Goal: Task Accomplishment & Management: Manage account settings

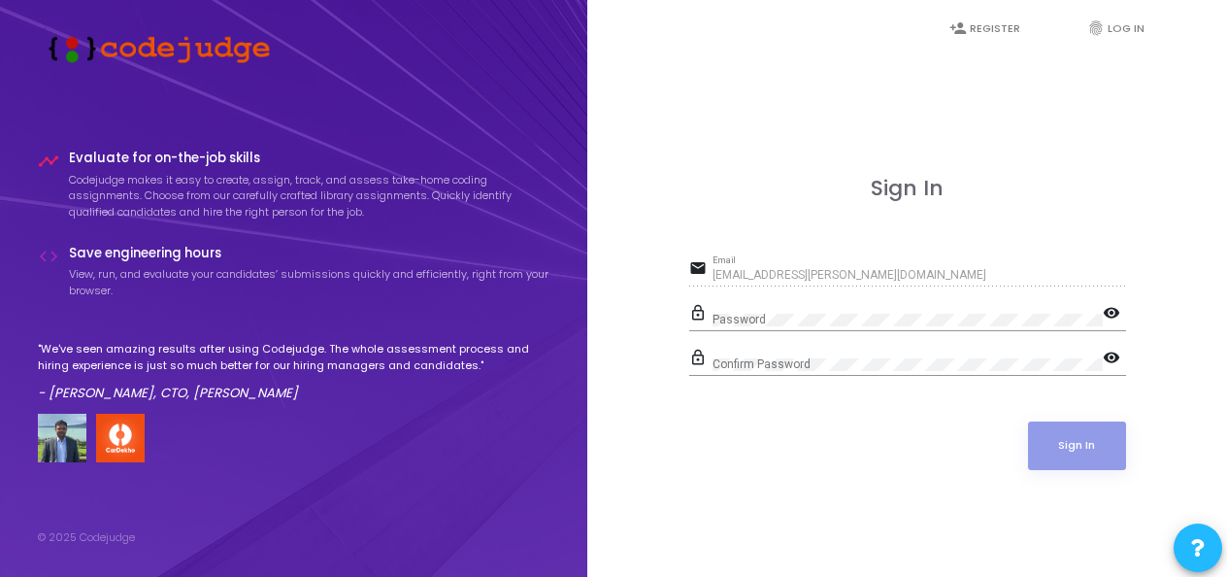
click at [699, 90] on div "Sign In email [EMAIL_ADDRESS][PERSON_NAME][DOMAIN_NAME] Email lock_outline Pass…" at bounding box center [907, 344] width 597 height 577
click at [1120, 31] on link "fingerprint Log In" at bounding box center [1126, 29] width 116 height 46
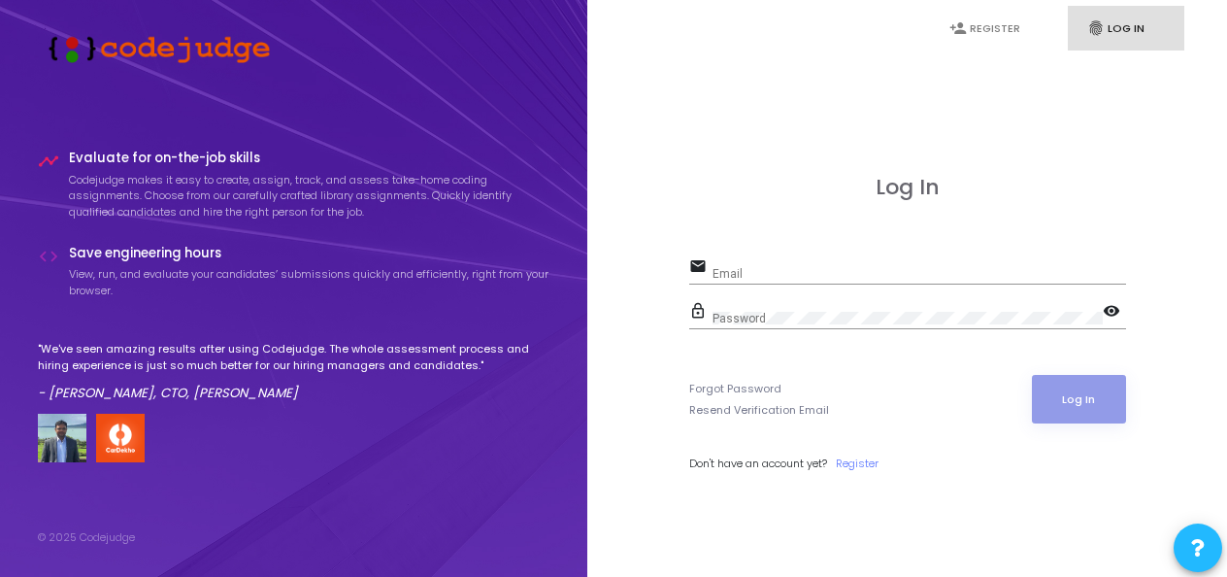
click at [800, 259] on div "Email" at bounding box center [920, 269] width 414 height 30
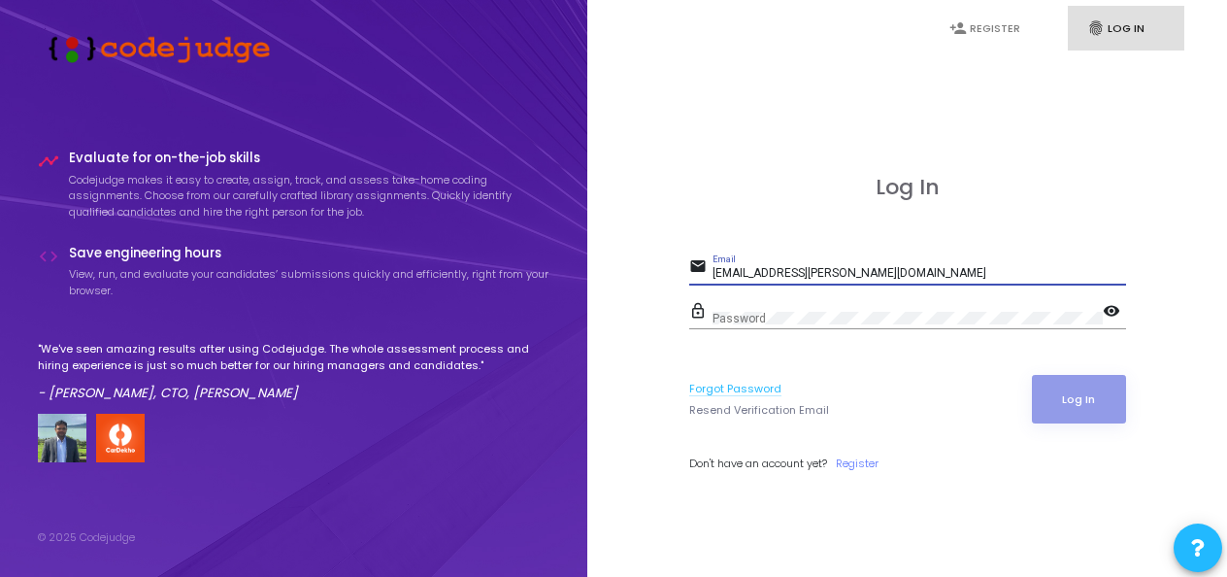
type input "[EMAIL_ADDRESS][PERSON_NAME][DOMAIN_NAME]"
click at [747, 387] on link "Forgot Password" at bounding box center [735, 389] width 92 height 17
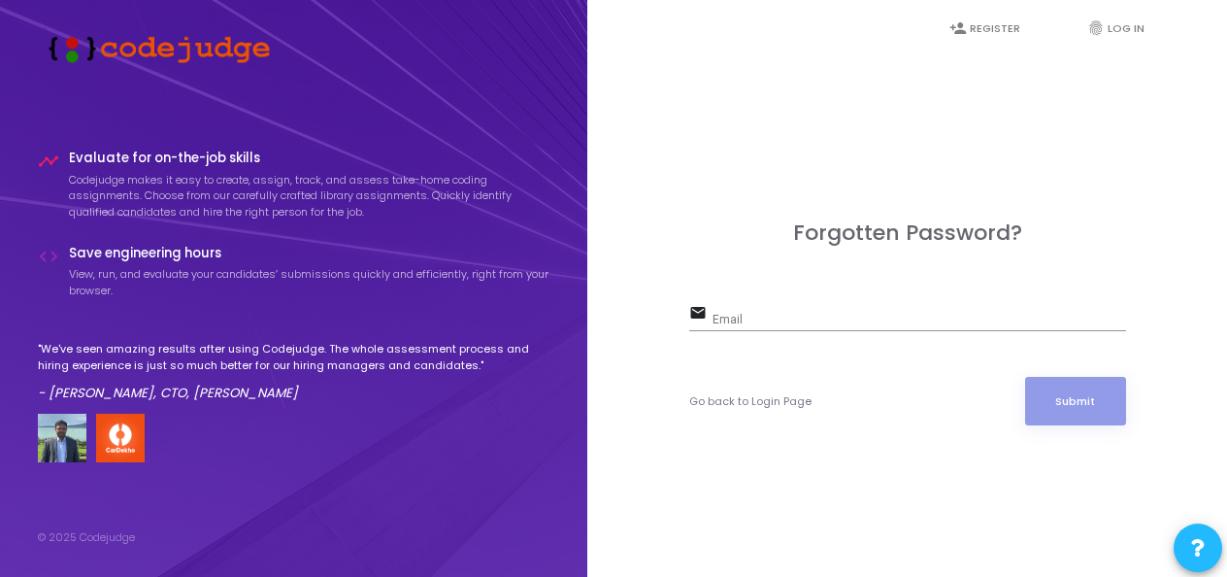
click at [756, 322] on input "Email" at bounding box center [920, 321] width 414 height 14
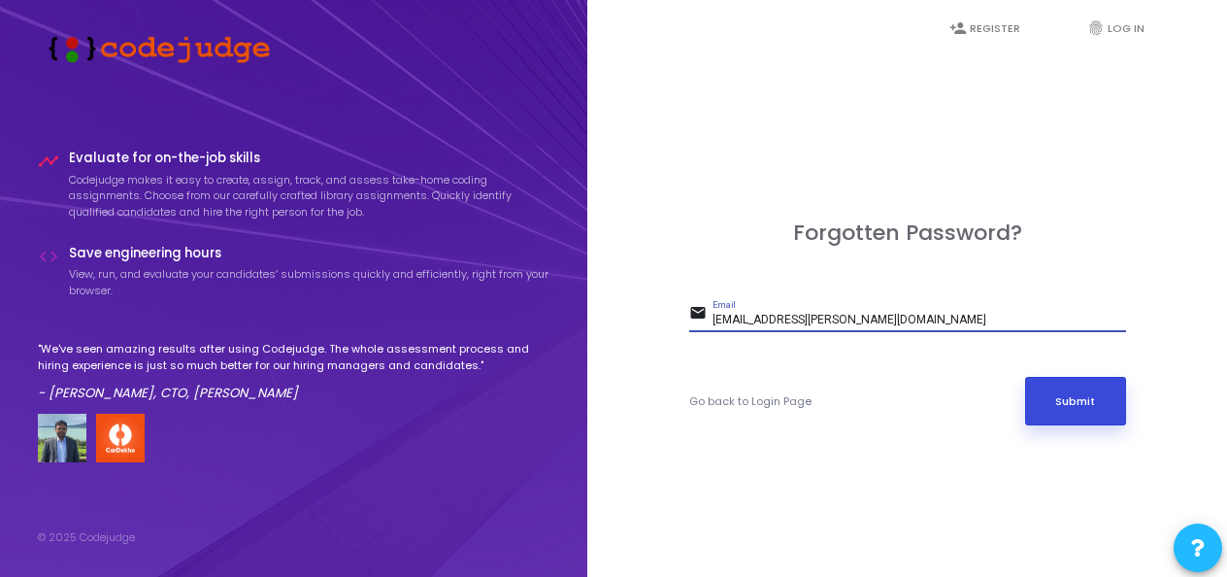
type input "[EMAIL_ADDRESS][PERSON_NAME][DOMAIN_NAME]"
click at [1065, 402] on button "Submit" at bounding box center [1075, 401] width 101 height 49
click at [1065, 396] on button "Submit" at bounding box center [1075, 401] width 101 height 49
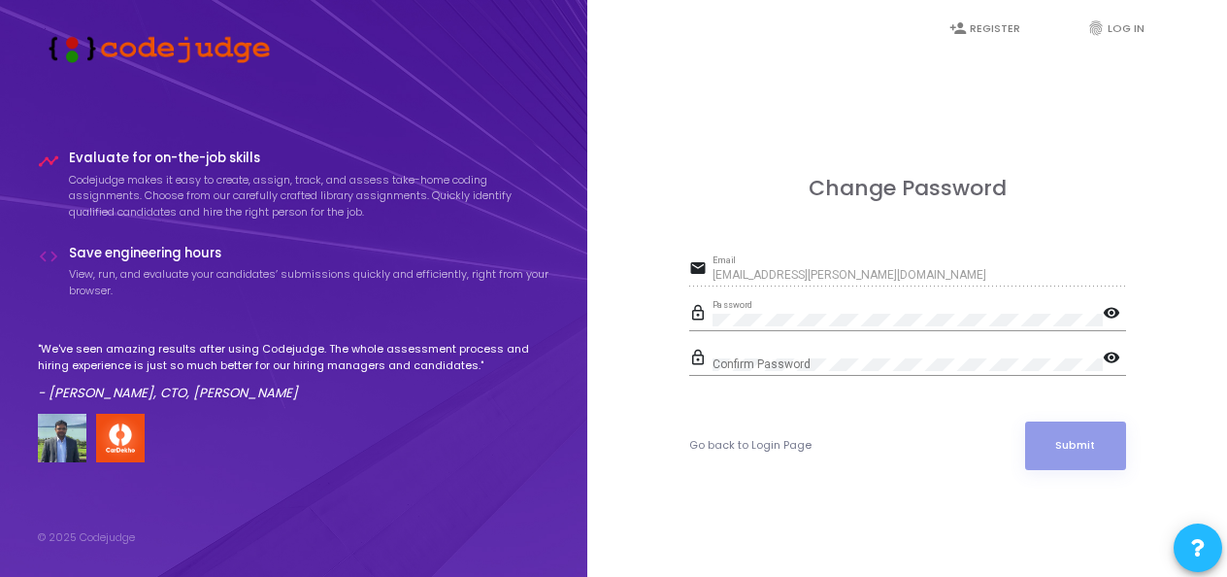
click at [1107, 316] on mat-icon "visibility" at bounding box center [1114, 314] width 23 height 23
click at [838, 348] on div "Confirm Password" at bounding box center [908, 360] width 390 height 30
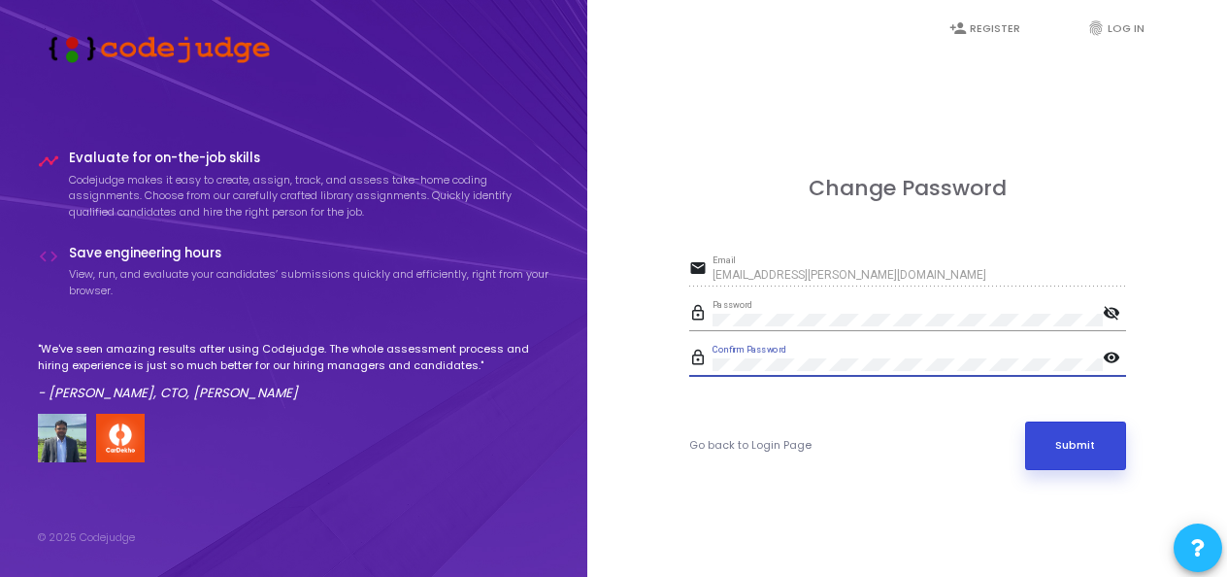
click at [1081, 456] on button "Submit" at bounding box center [1075, 445] width 101 height 49
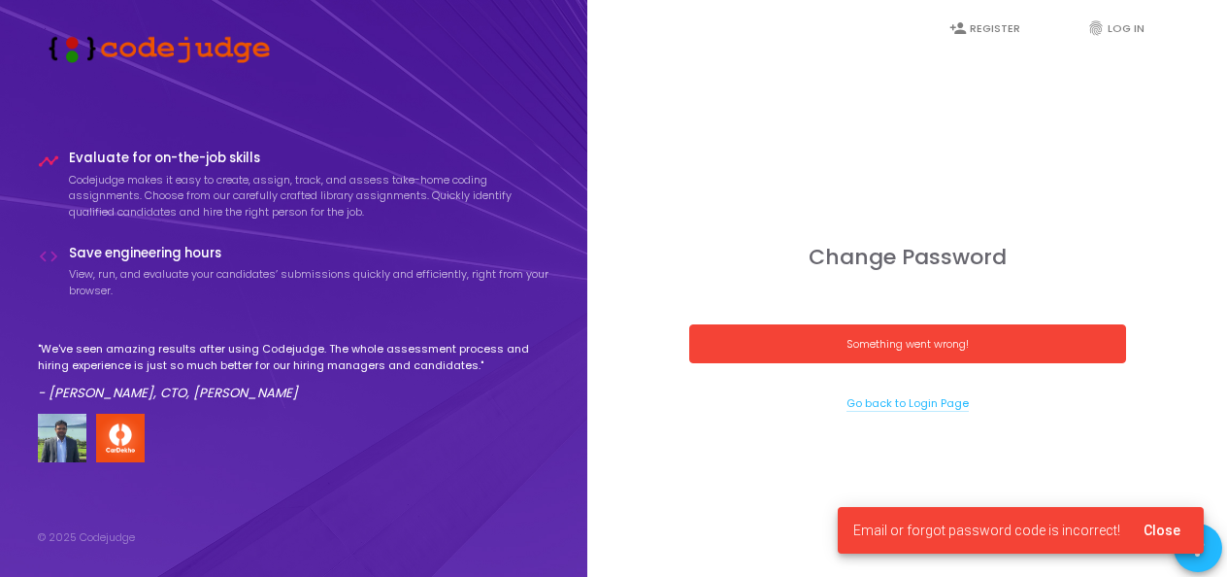
click at [891, 404] on link "Go back to Login Page" at bounding box center [907, 403] width 122 height 17
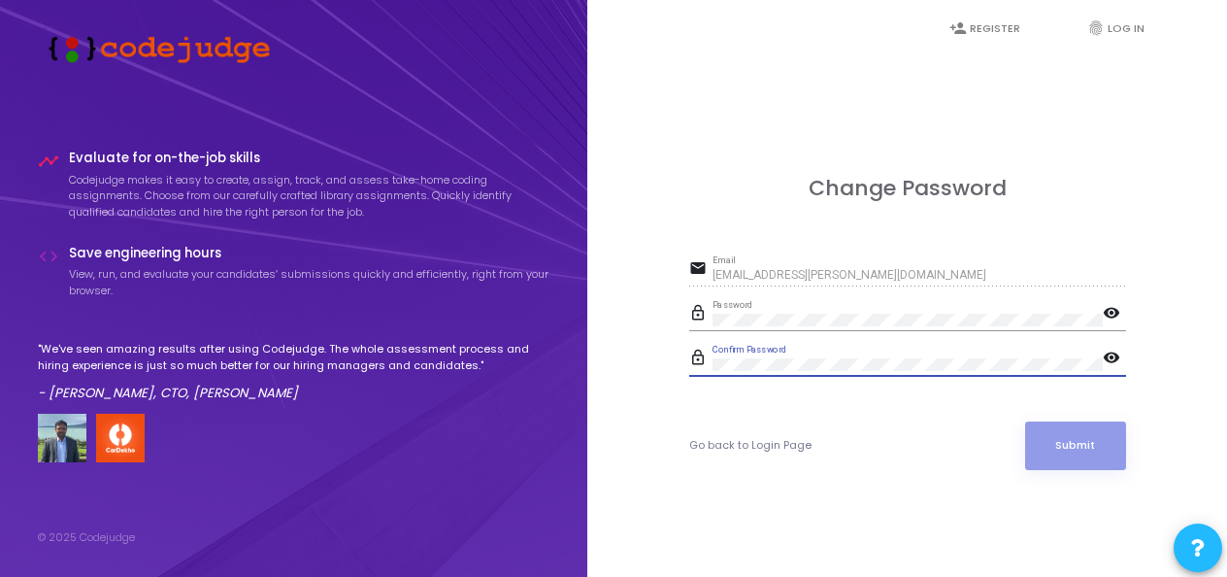
click at [1109, 304] on mat-icon "visibility" at bounding box center [1114, 314] width 23 height 23
click at [1113, 355] on mat-icon "visibility" at bounding box center [1114, 359] width 23 height 23
click at [1025, 421] on button "Submit" at bounding box center [1075, 445] width 101 height 49
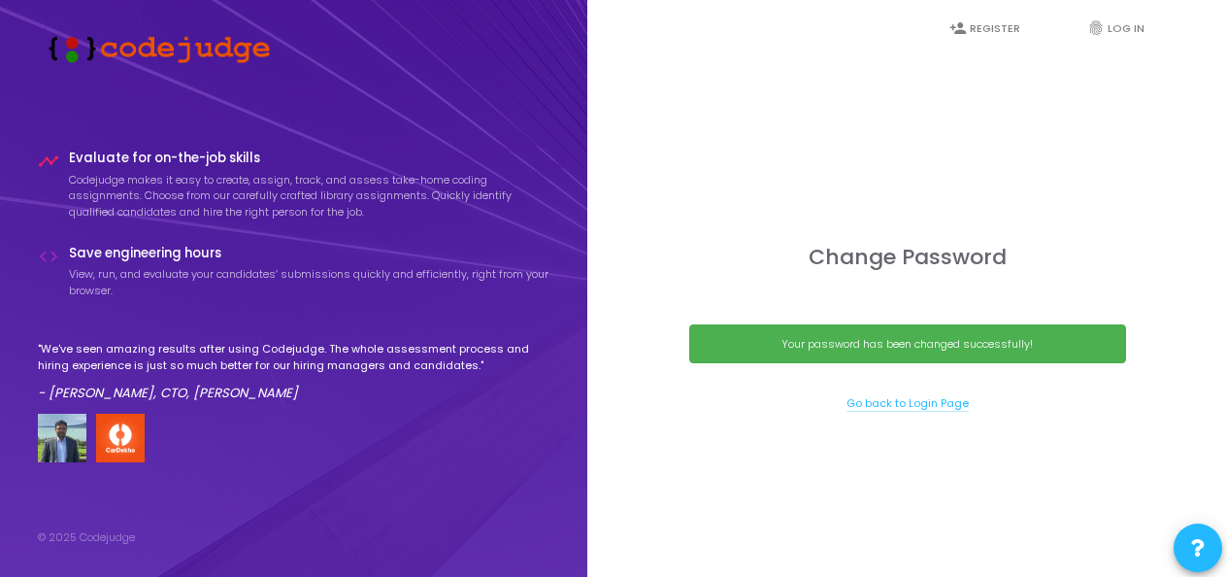
click at [903, 402] on link "Go back to Login Page" at bounding box center [907, 403] width 122 height 17
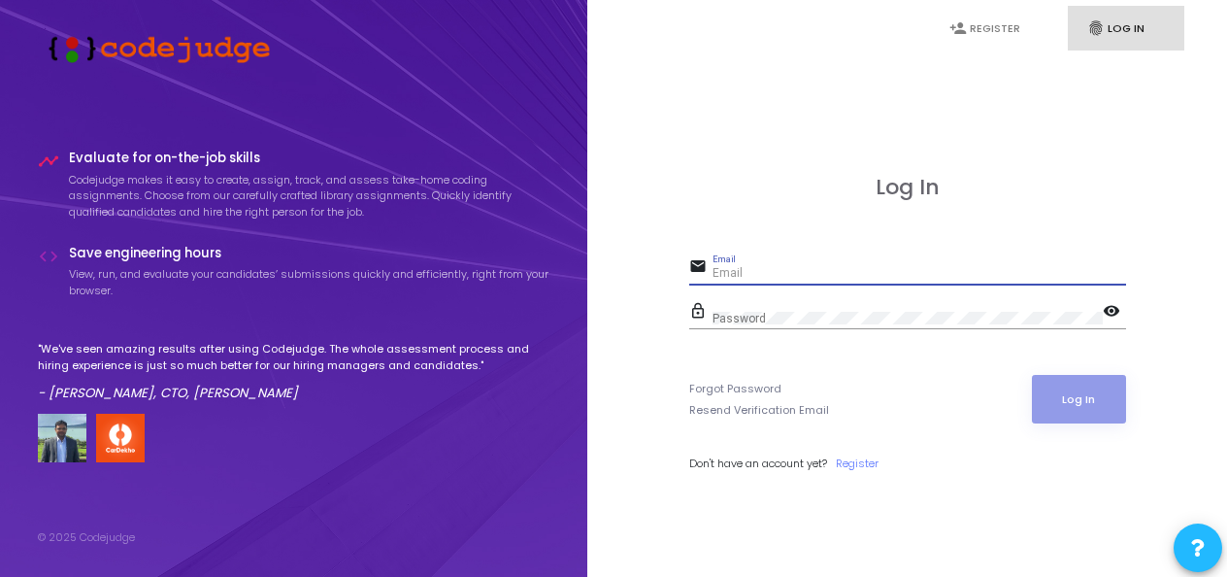
click at [750, 268] on input "Email" at bounding box center [920, 274] width 414 height 14
type input "[EMAIL_ADDRESS][PERSON_NAME][DOMAIN_NAME]"
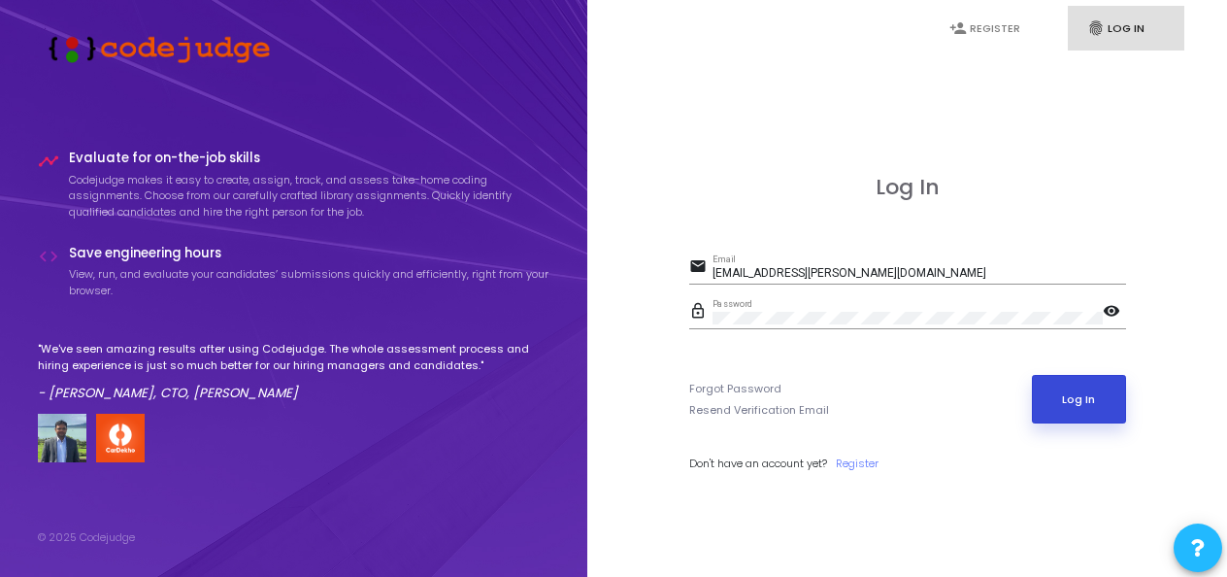
click at [1074, 394] on button "Log In" at bounding box center [1079, 399] width 94 height 49
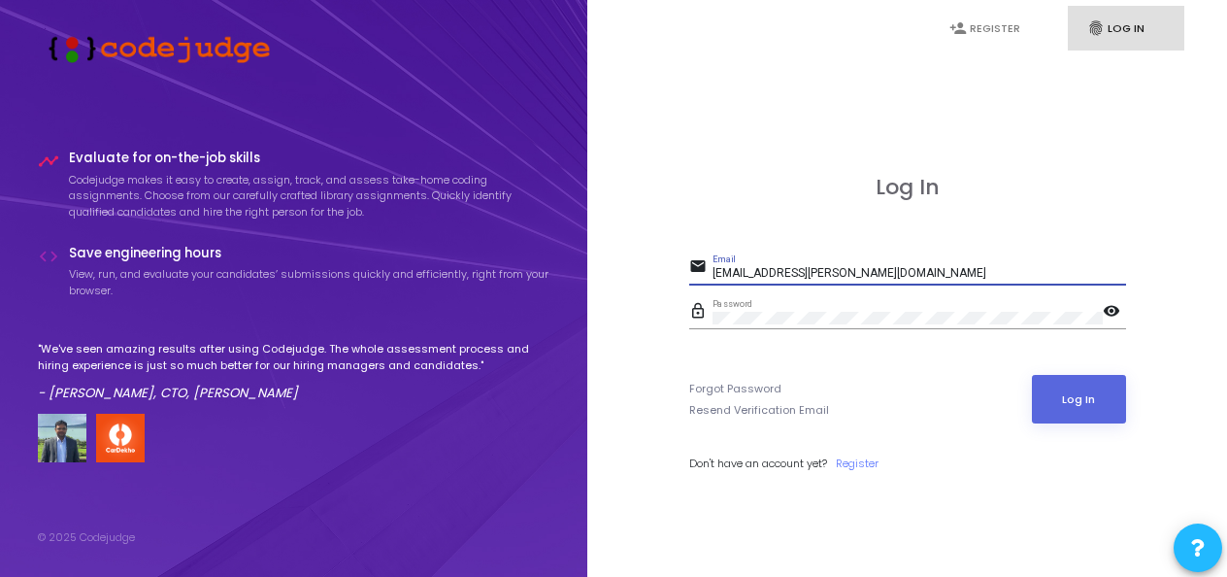
click at [901, 277] on input "[EMAIL_ADDRESS][PERSON_NAME][DOMAIN_NAME]" at bounding box center [920, 274] width 414 height 14
drag, startPoint x: 924, startPoint y: 278, endPoint x: 550, endPoint y: 276, distance: 373.7
click at [550, 276] on div "timeline Evaluate for on-the-job skills Codejudge makes it easy to create, assi…" at bounding box center [613, 288] width 1227 height 577
type input "[EMAIL_ADDRESS][PERSON_NAME][DOMAIN_NAME]"
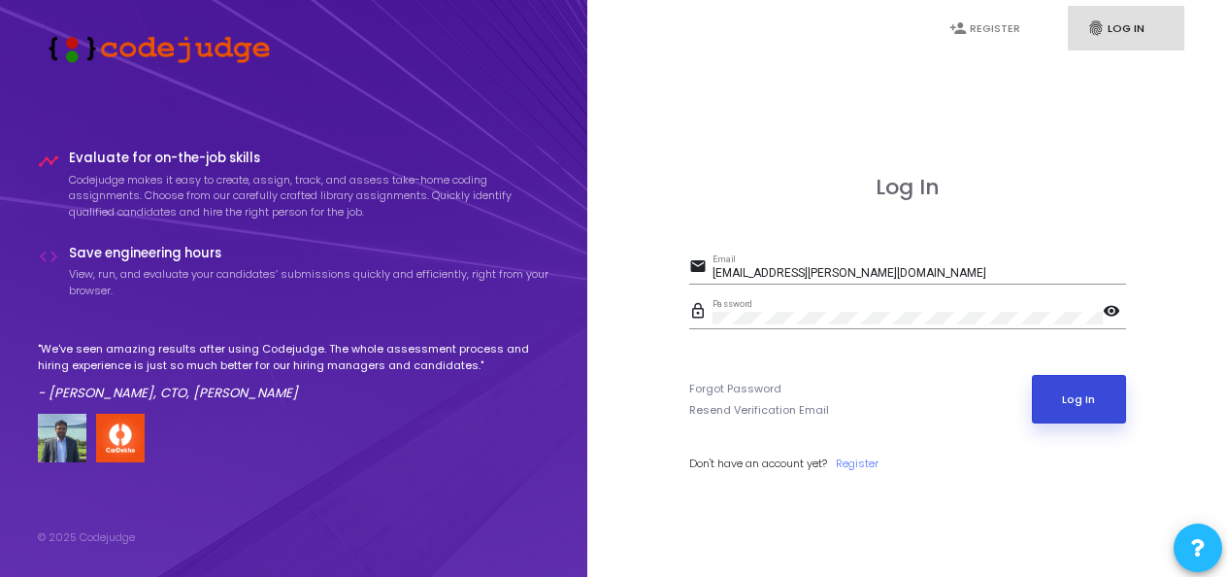
click at [1077, 400] on button "Log In" at bounding box center [1079, 399] width 94 height 49
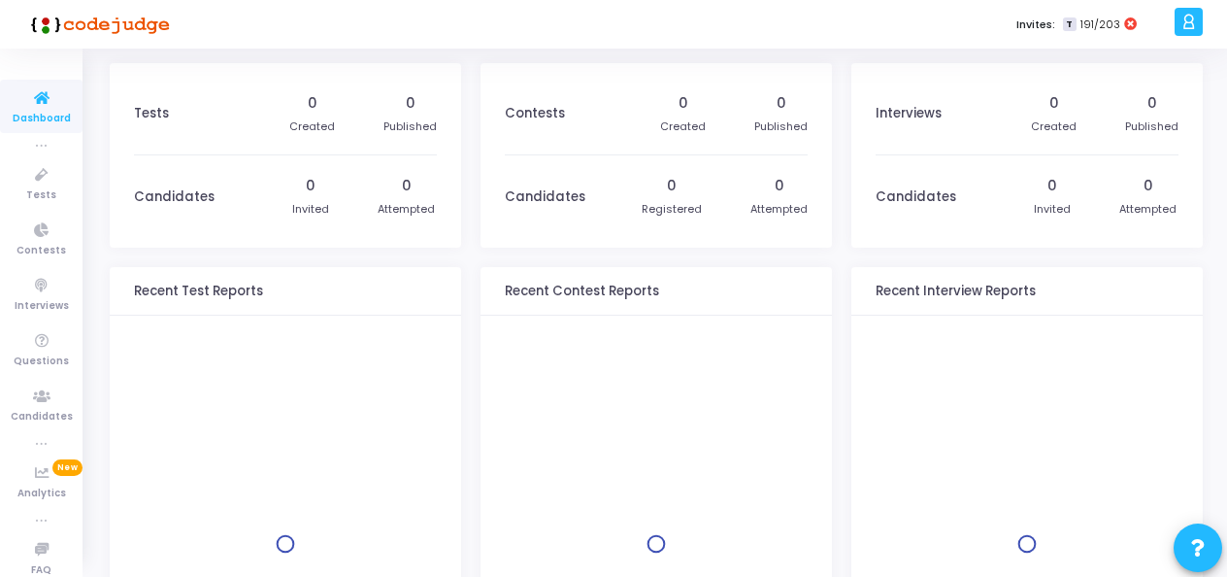
click at [848, 27] on div "Invites: T 191/203" at bounding box center [681, 24] width 975 height 49
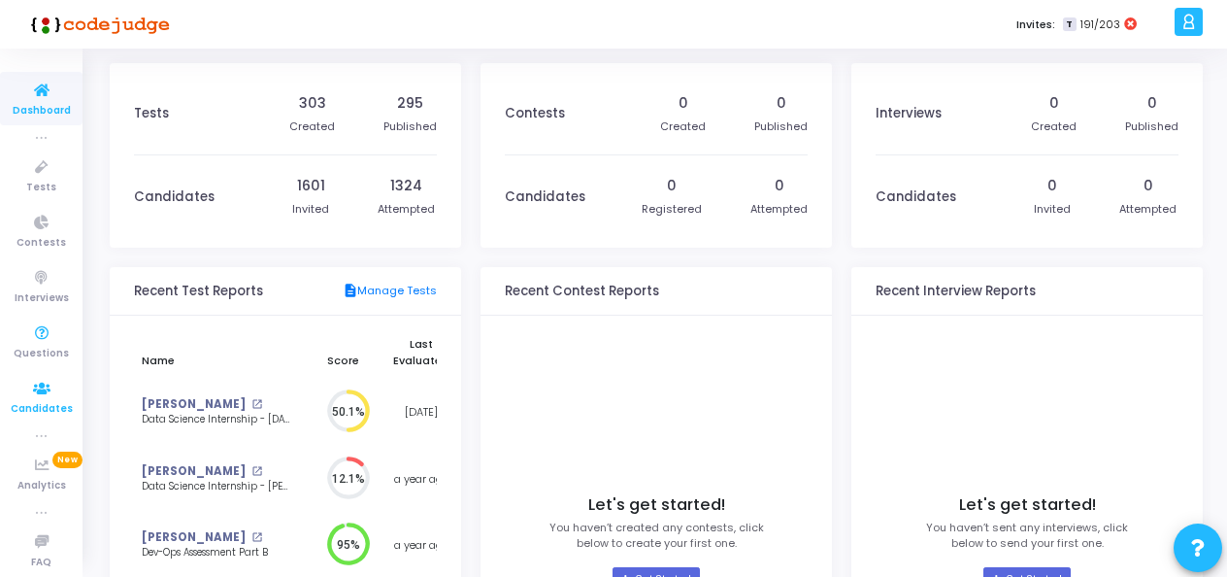
scroll to position [16, 0]
click at [1179, 23] on div at bounding box center [1189, 22] width 28 height 28
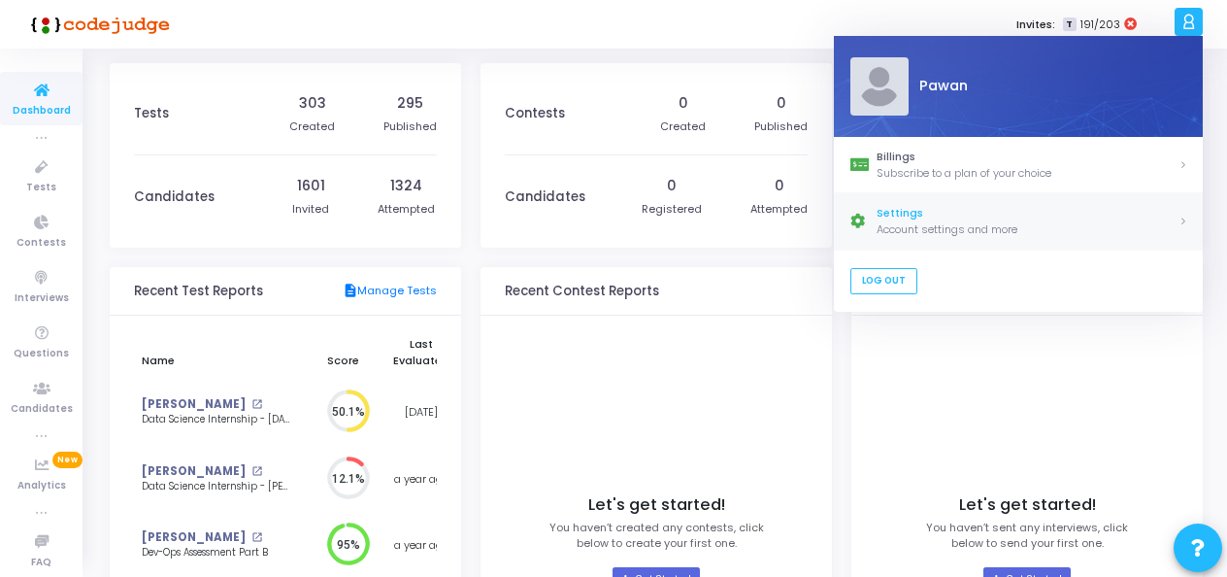
click at [901, 221] on div "Account settings and more" at bounding box center [1028, 229] width 302 height 17
select select "91"
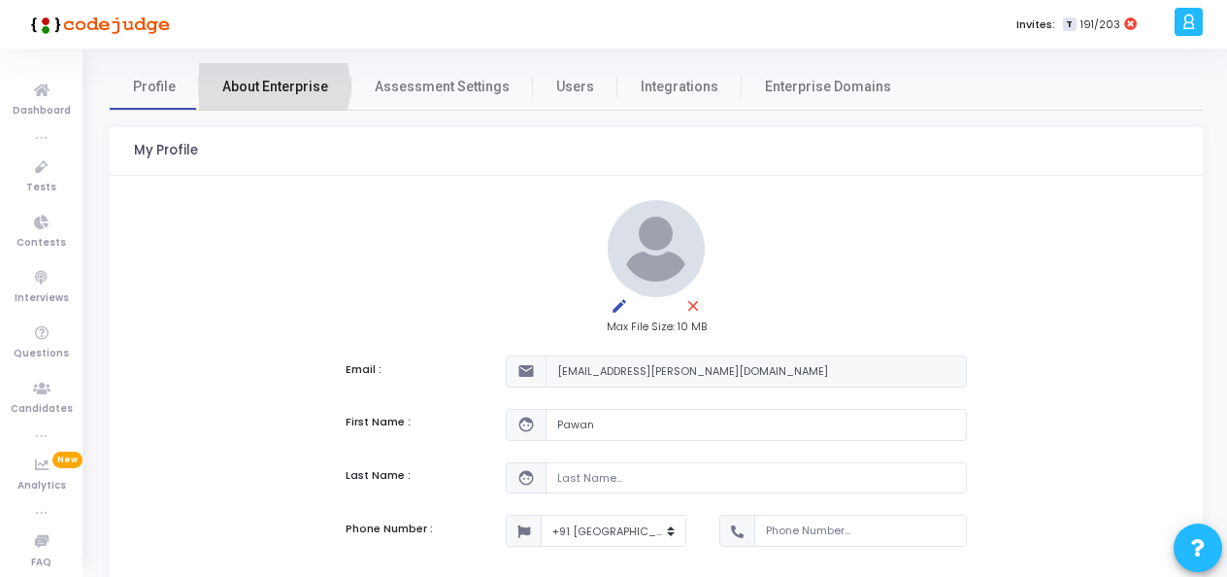
click at [250, 86] on span "About Enterprise" at bounding box center [275, 87] width 106 height 20
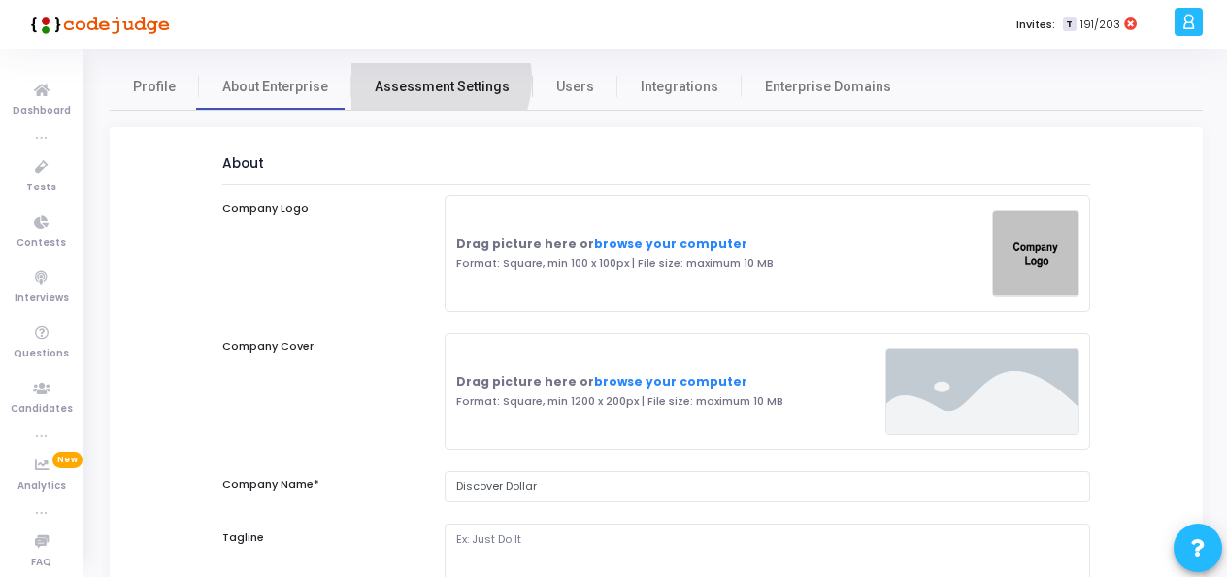
click at [420, 79] on span "Assessment Settings" at bounding box center [442, 87] width 135 height 20
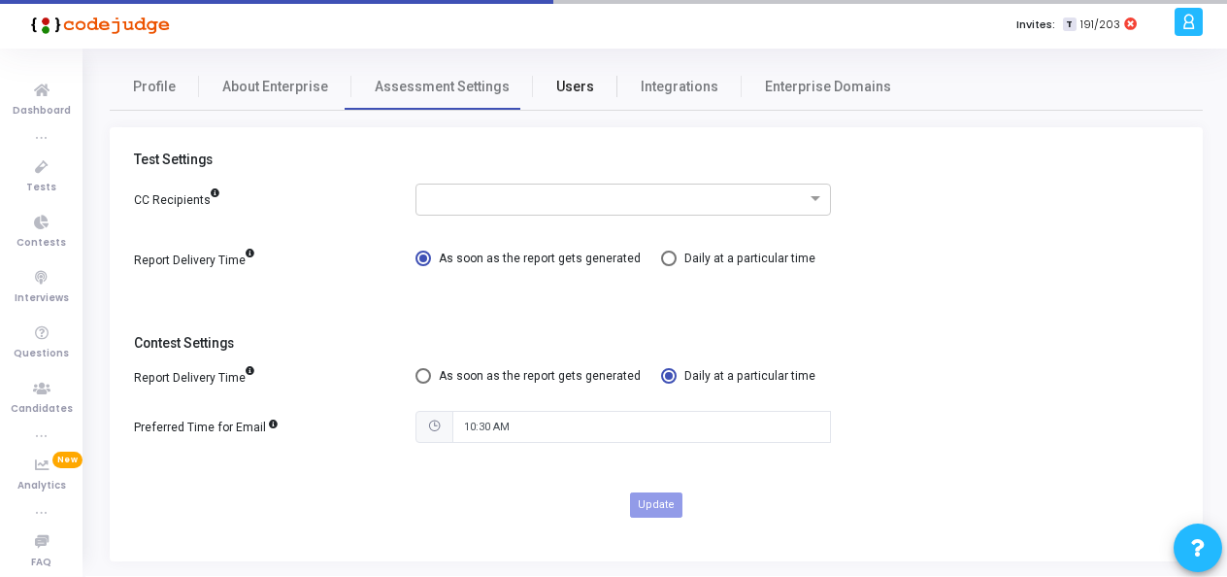
click at [576, 85] on span "Users" at bounding box center [575, 87] width 38 height 20
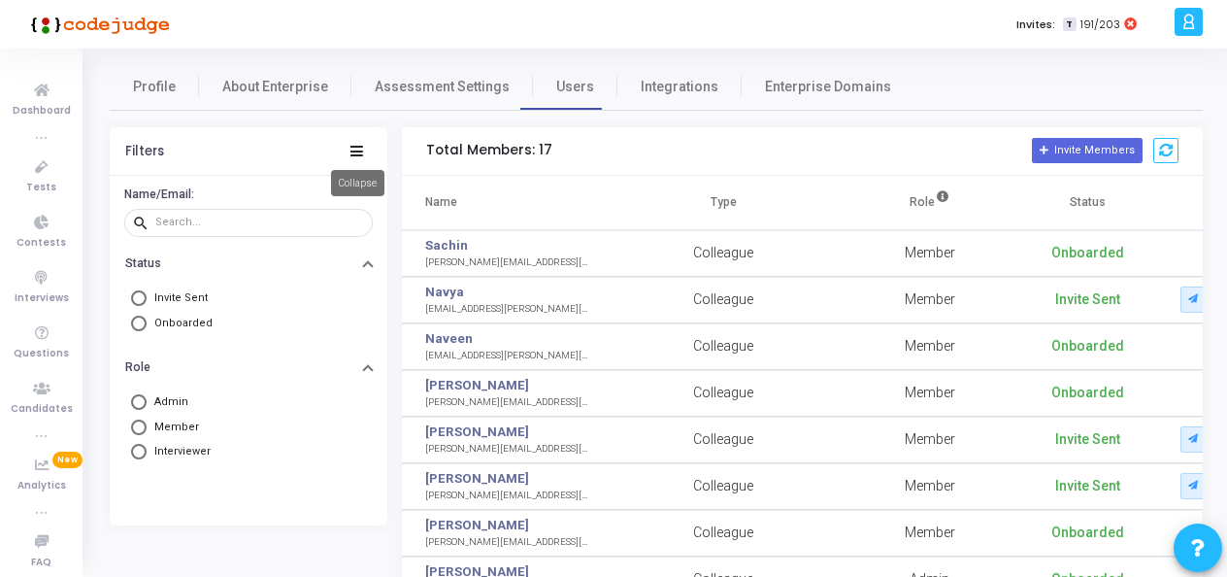
click at [362, 146] on icon at bounding box center [356, 151] width 13 height 11
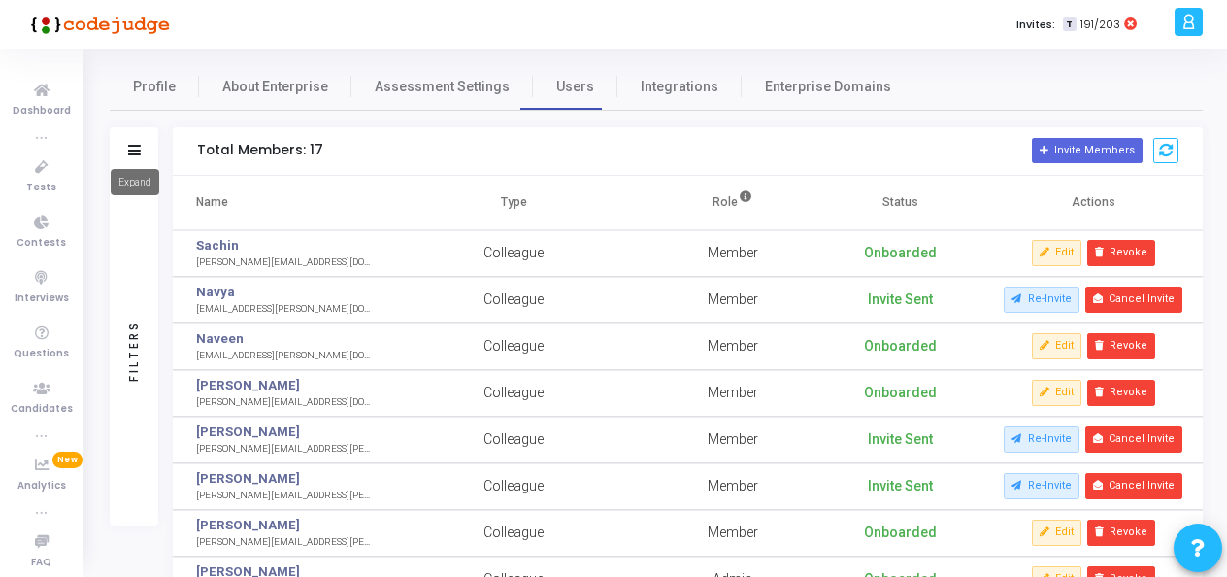
click at [136, 150] on icon at bounding box center [134, 150] width 13 height 11
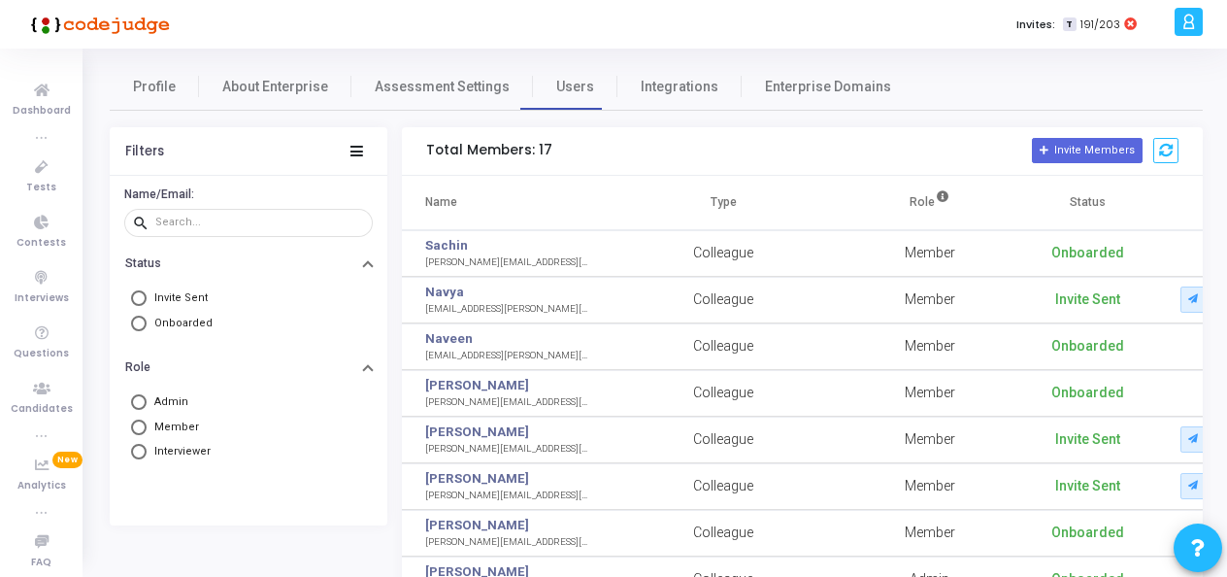
click at [136, 150] on div "Filters" at bounding box center [144, 152] width 39 height 16
click at [351, 148] on icon at bounding box center [356, 151] width 13 height 11
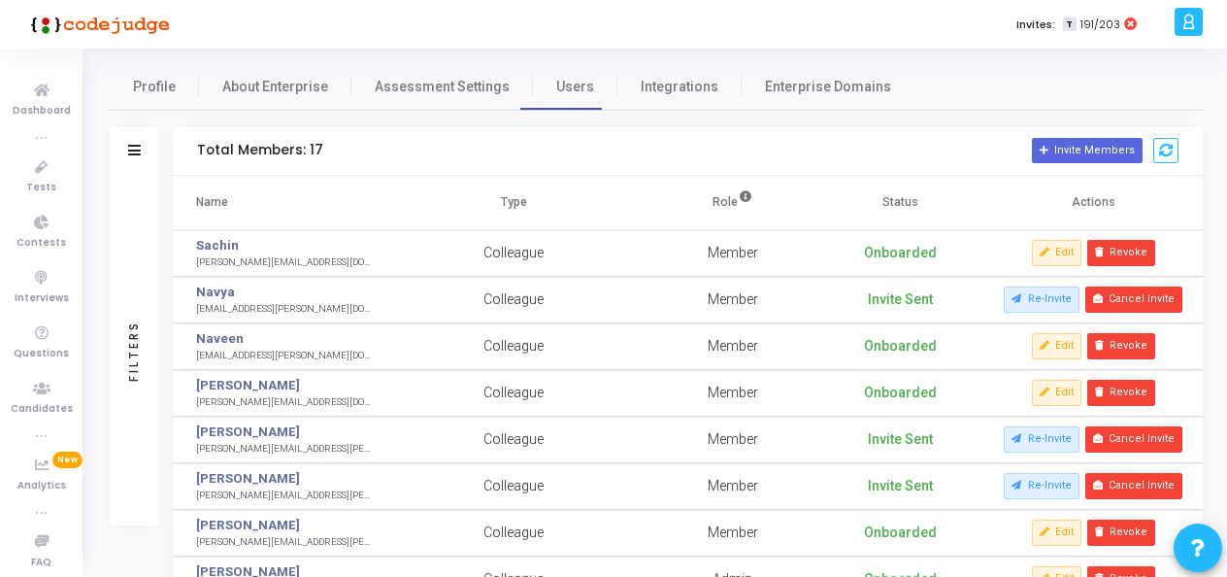
scroll to position [410, 0]
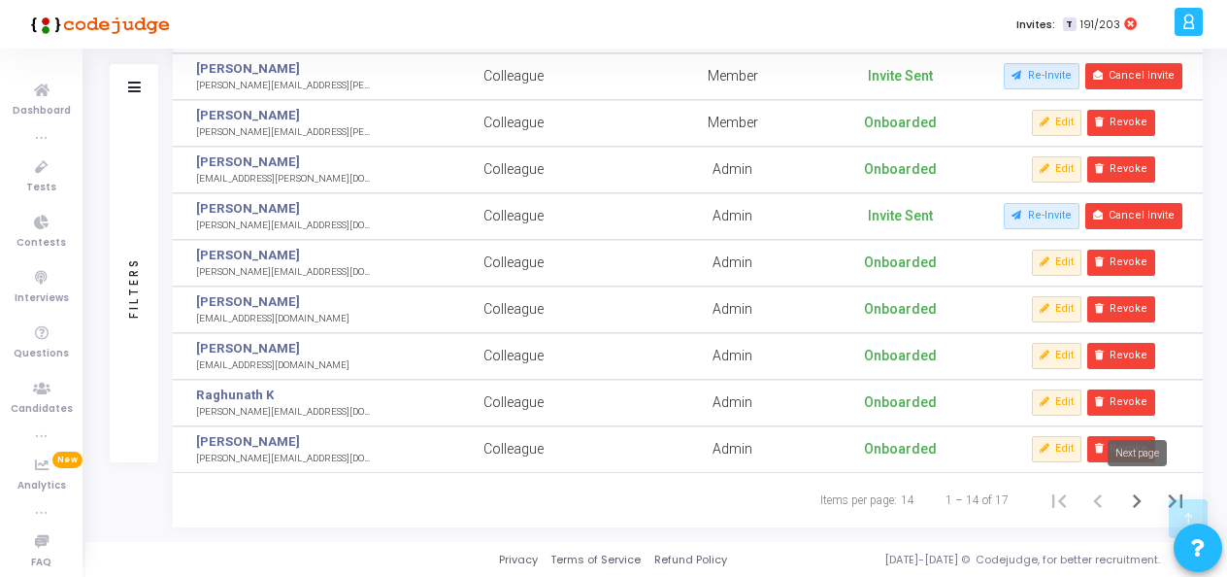
click at [1134, 501] on icon "Next page" at bounding box center [1136, 500] width 27 height 27
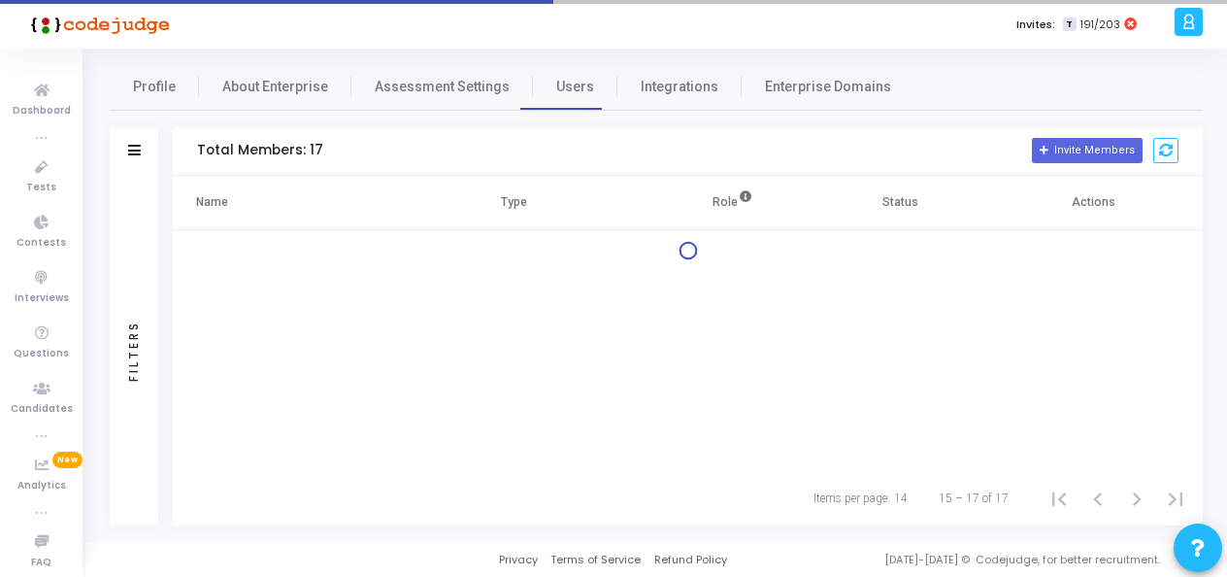
scroll to position [0, 0]
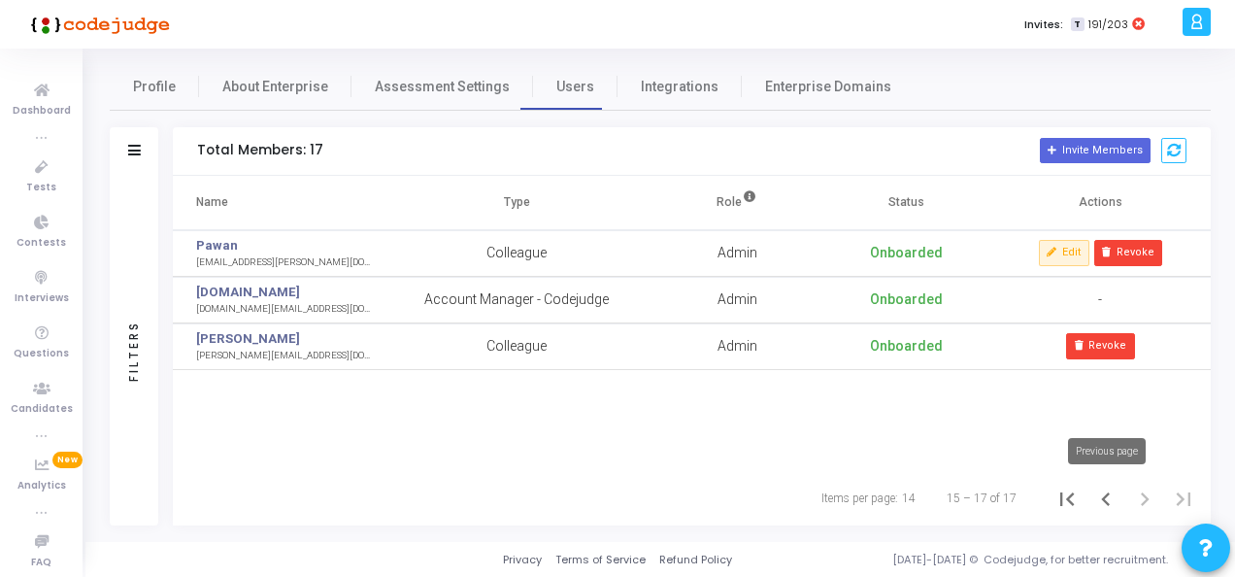
click at [1105, 498] on icon "Previous page" at bounding box center [1105, 498] width 27 height 27
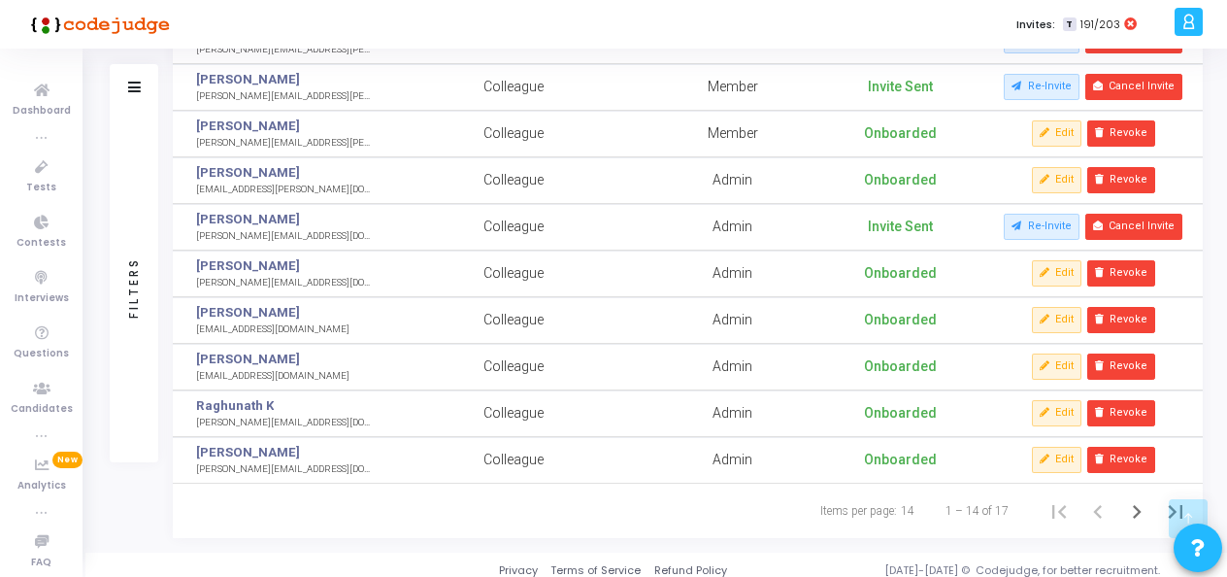
scroll to position [410, 0]
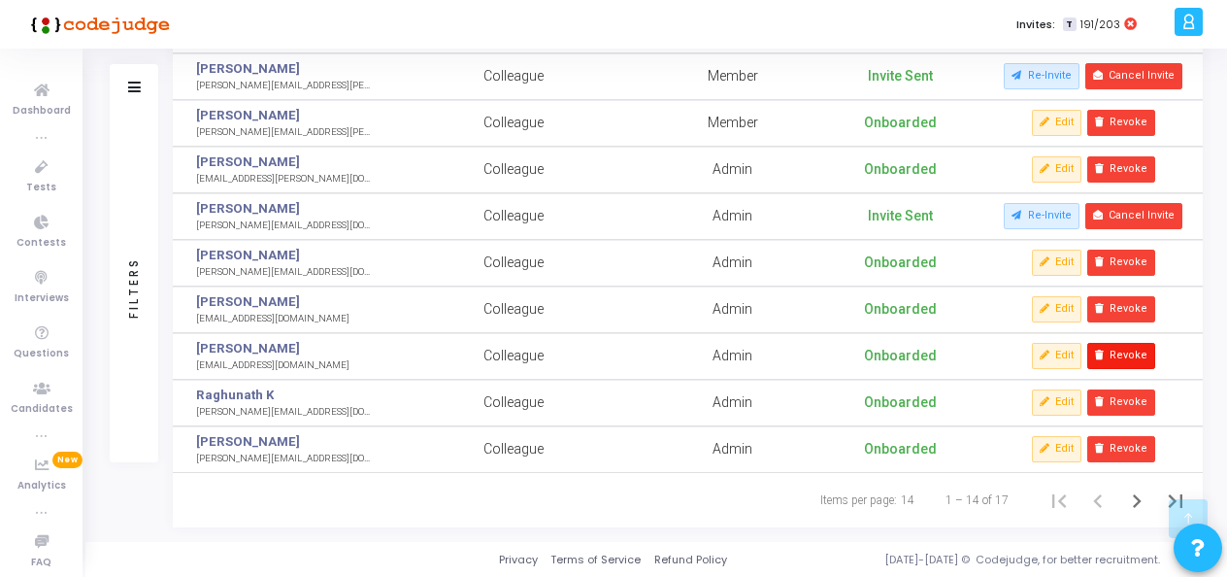
click at [1118, 355] on button "Revoke" at bounding box center [1121, 355] width 68 height 25
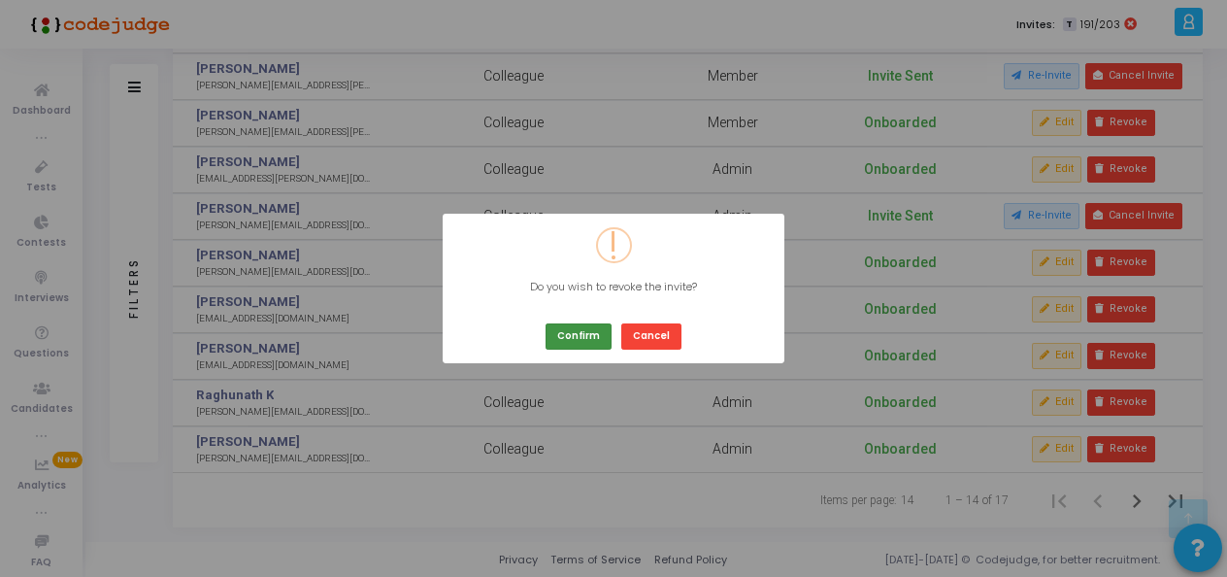
click at [586, 338] on button "Confirm" at bounding box center [579, 336] width 66 height 26
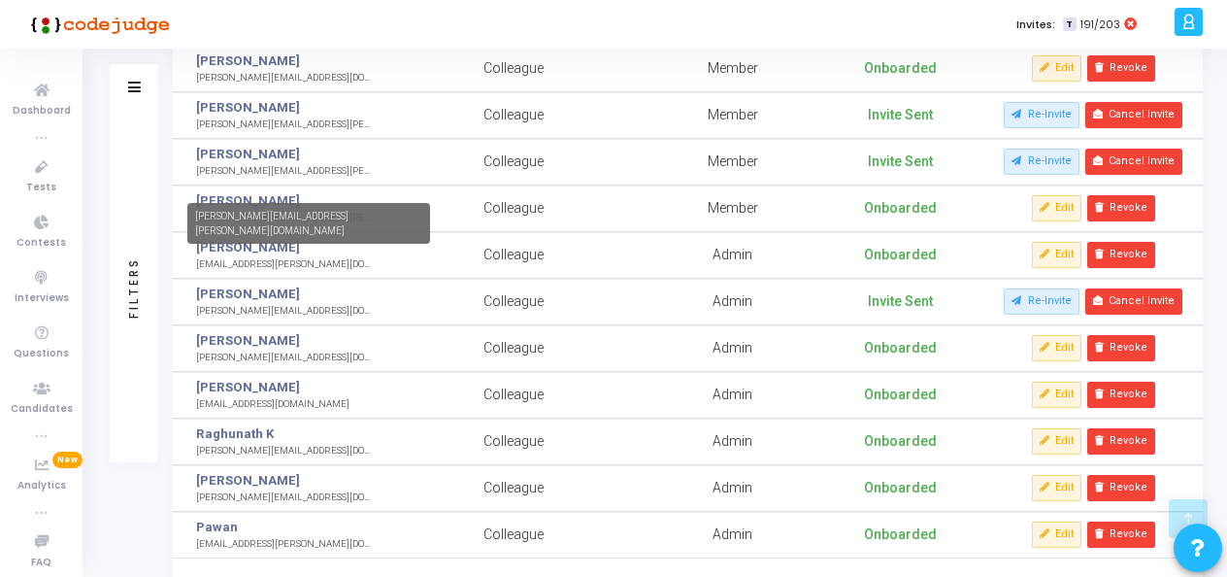
scroll to position [313, 0]
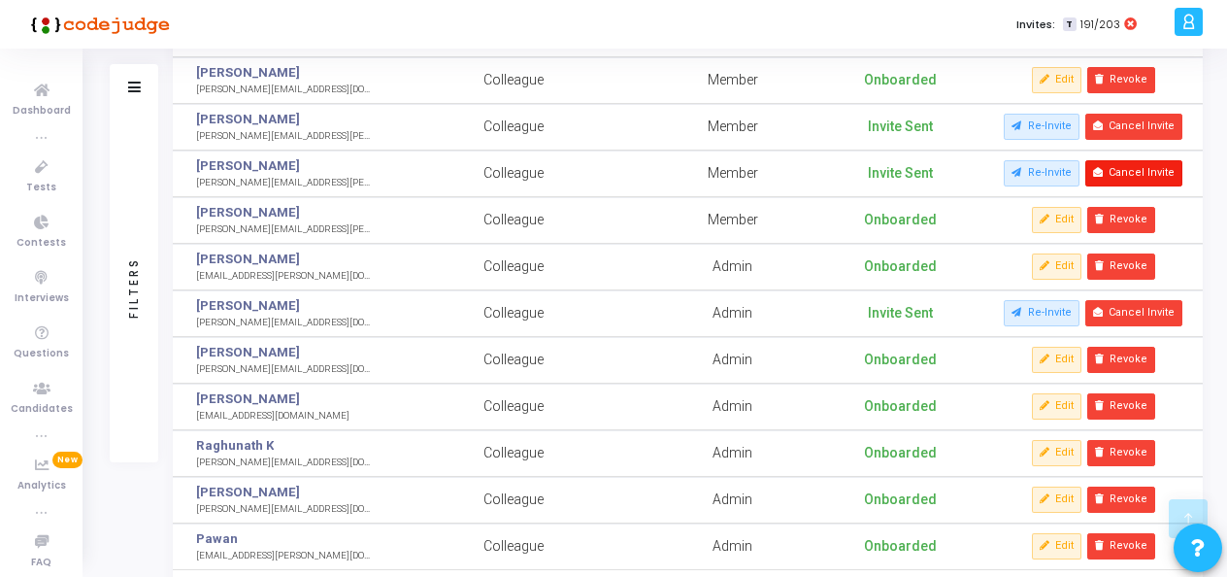
click at [1134, 172] on button "Cancel Invite" at bounding box center [1134, 172] width 98 height 25
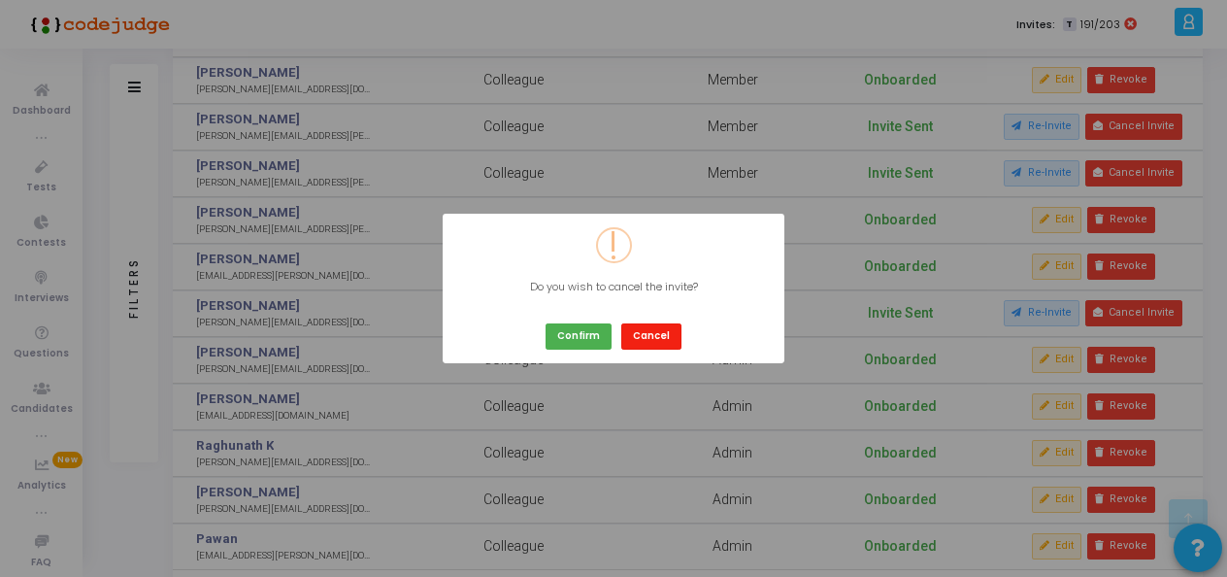
click at [639, 339] on button "Cancel" at bounding box center [651, 336] width 60 height 26
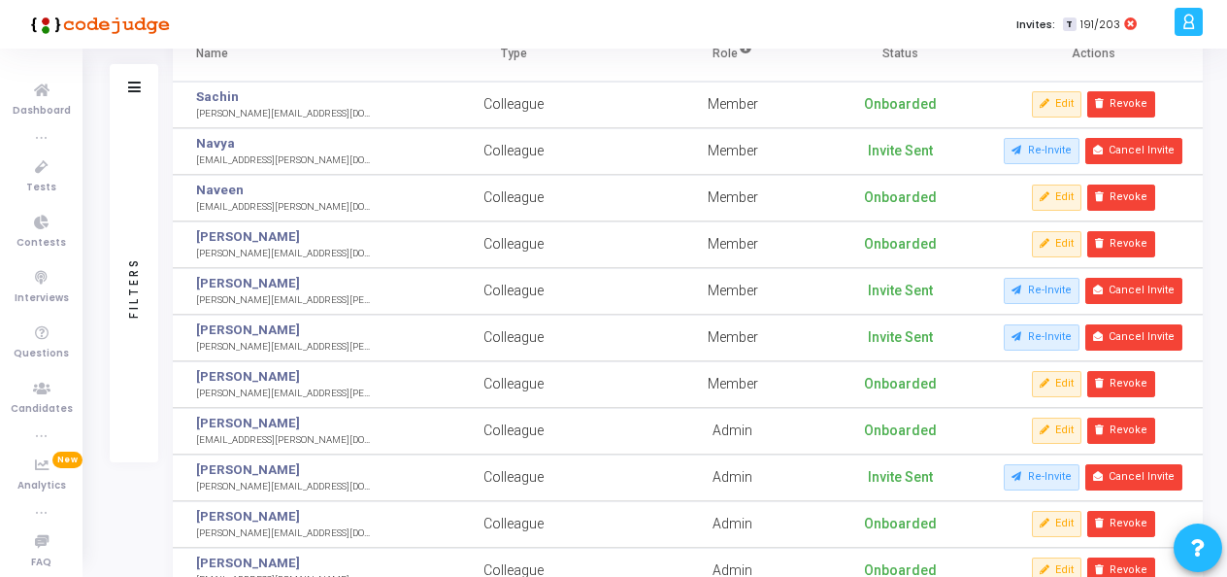
scroll to position [118, 0]
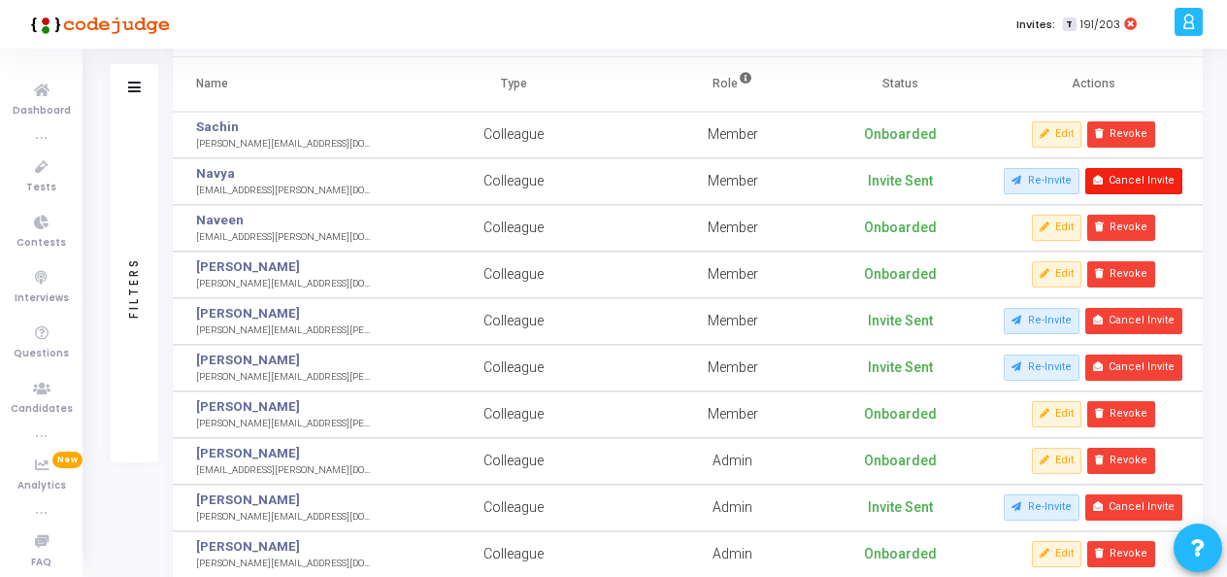
click at [1144, 178] on button "Cancel Invite" at bounding box center [1134, 180] width 98 height 25
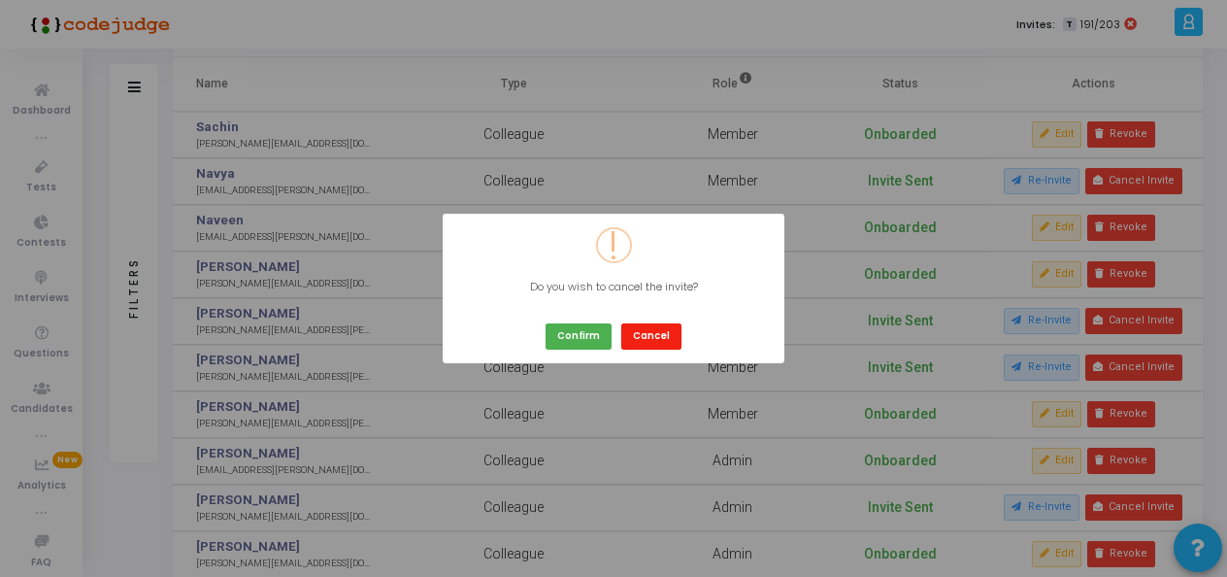
click at [660, 330] on button "Cancel" at bounding box center [651, 336] width 60 height 26
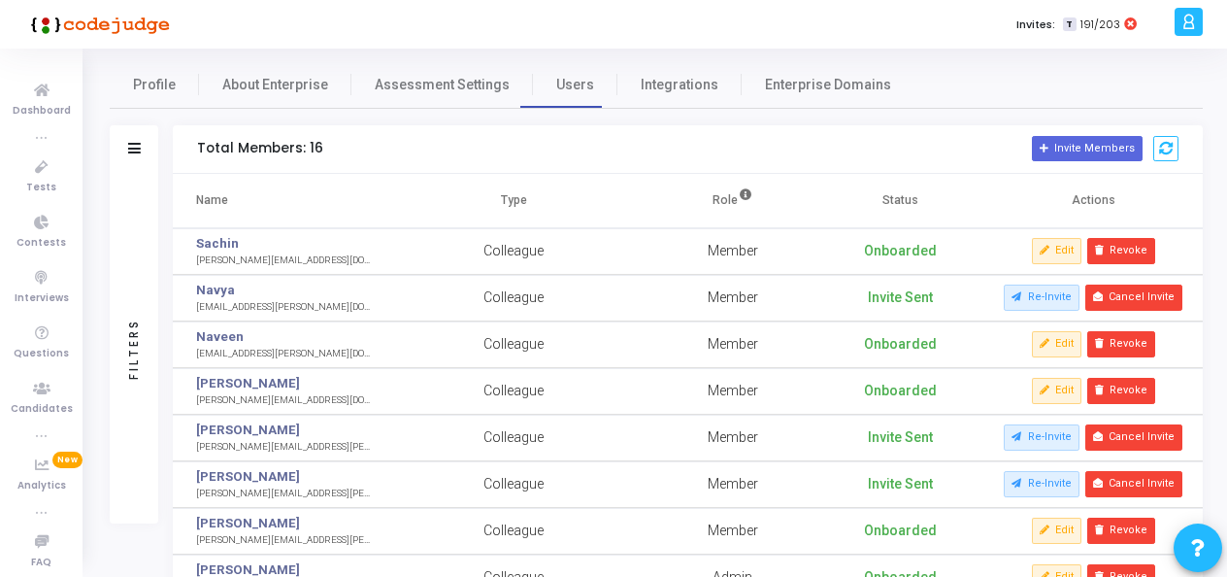
scroll to position [0, 0]
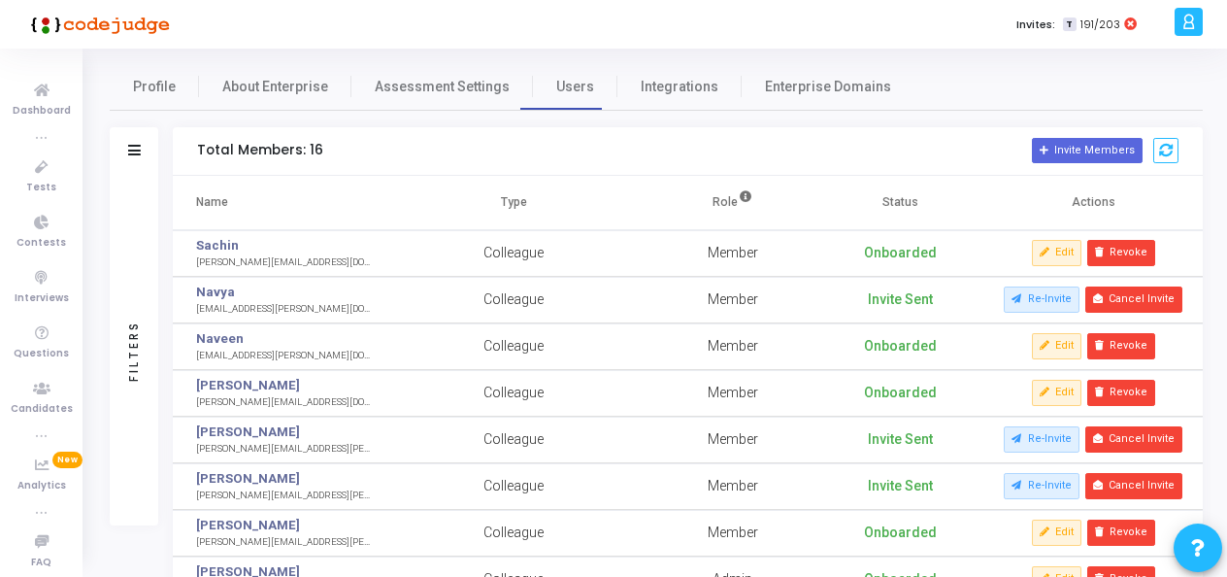
click at [991, 83] on div "Profile About Enterprise Assessment Settings Users Integrations Enterprise Doma…" at bounding box center [656, 86] width 1093 height 47
click at [665, 87] on span "Integrations" at bounding box center [680, 87] width 78 height 20
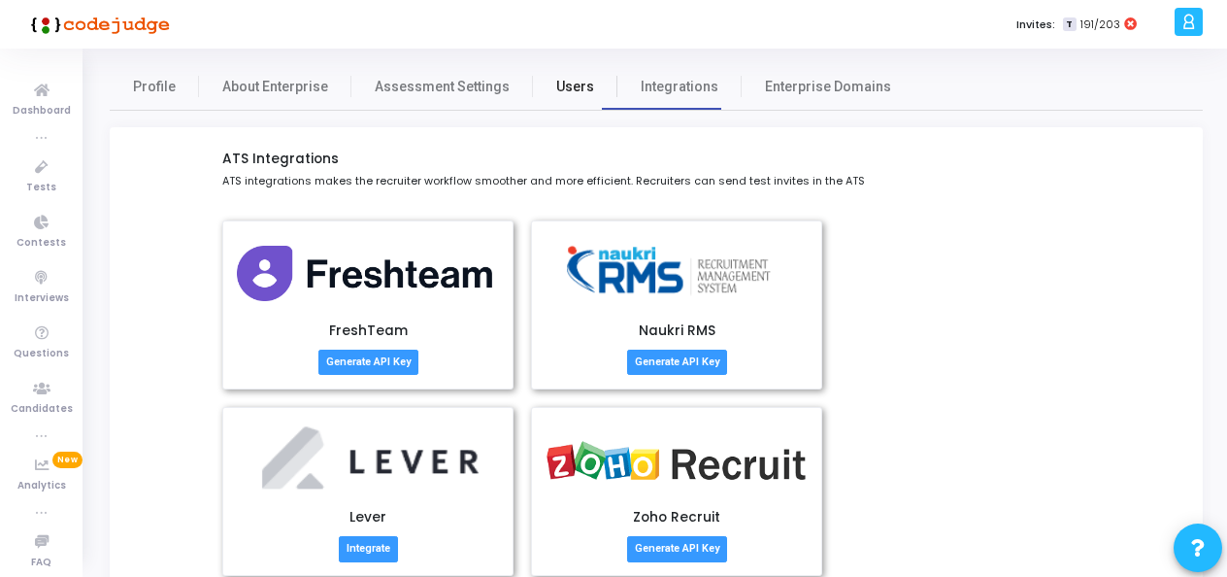
click at [556, 91] on span "Users" at bounding box center [575, 87] width 38 height 20
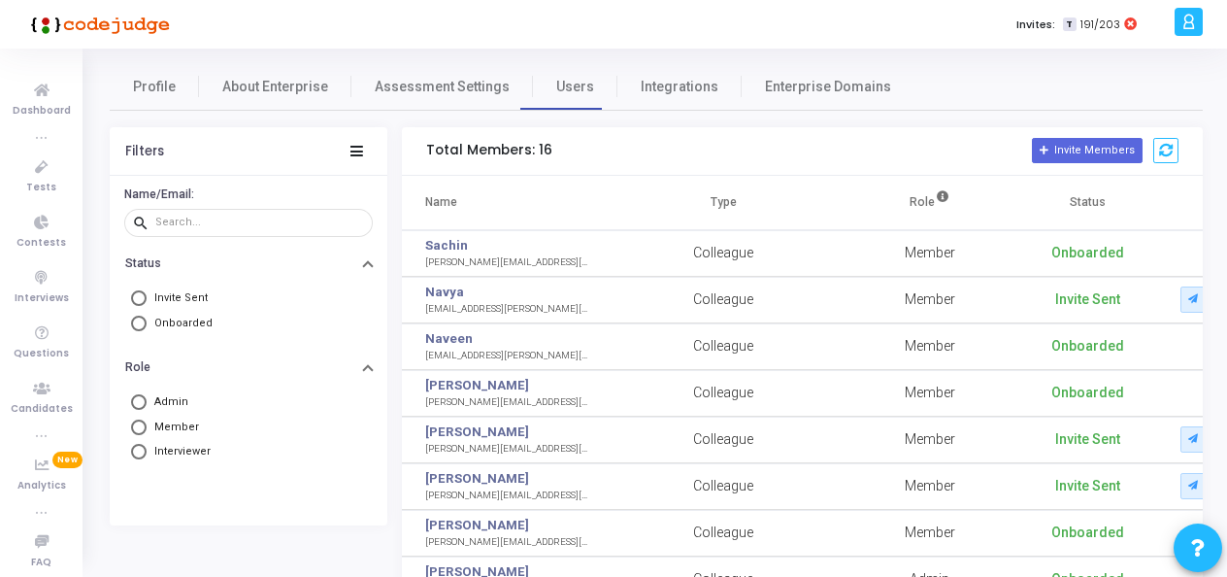
click at [185, 323] on span "Onboarded" at bounding box center [183, 322] width 58 height 13
click at [147, 323] on input "Onboarded" at bounding box center [139, 323] width 16 height 16
radio input "true"
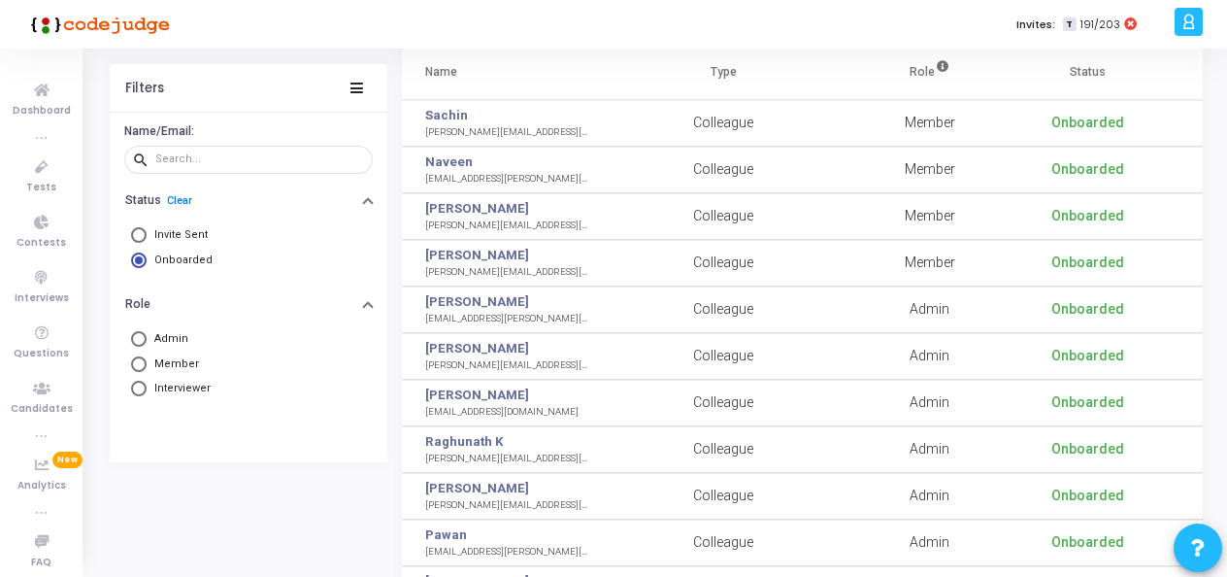
scroll to position [33, 0]
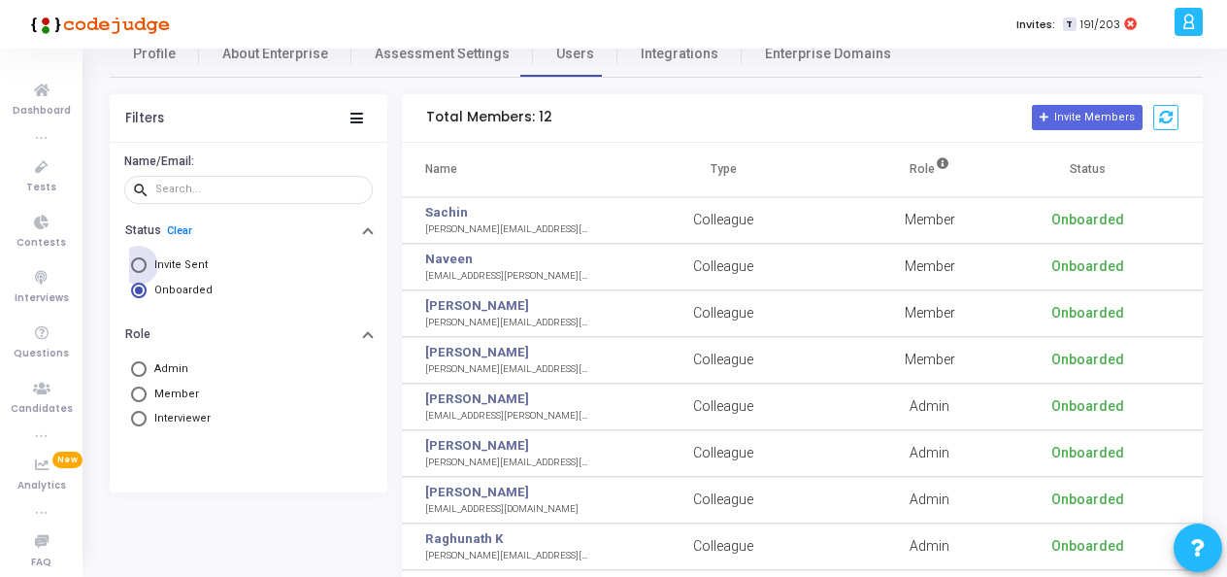
click at [184, 262] on span "Invite Sent" at bounding box center [180, 264] width 53 height 13
click at [147, 262] on input "Invite Sent" at bounding box center [139, 265] width 16 height 16
radio input "true"
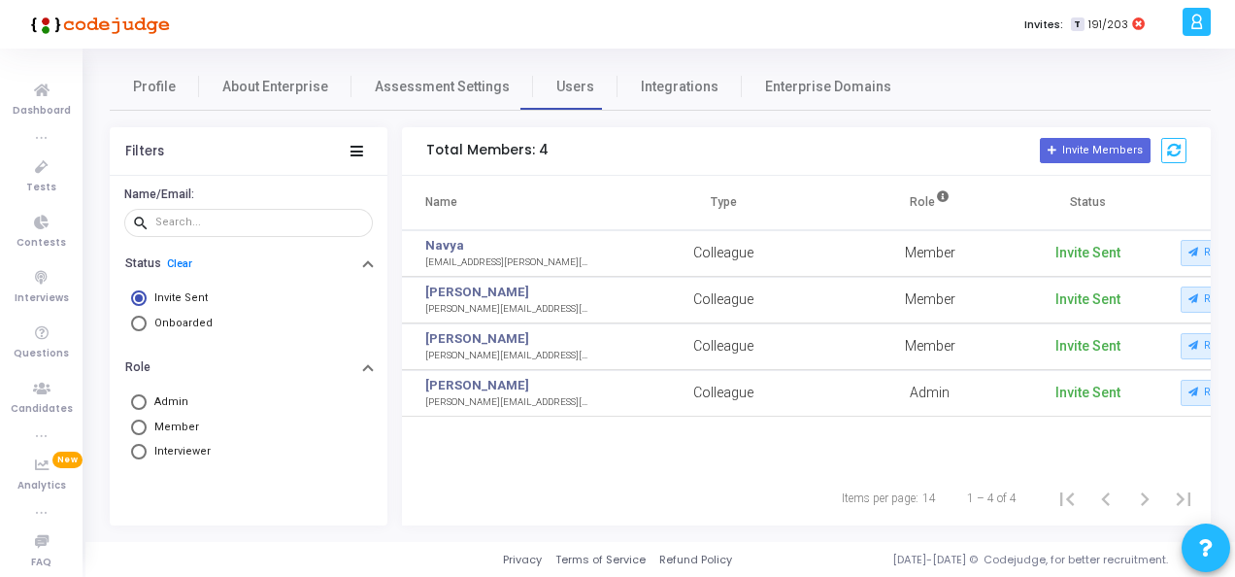
scroll to position [0, 161]
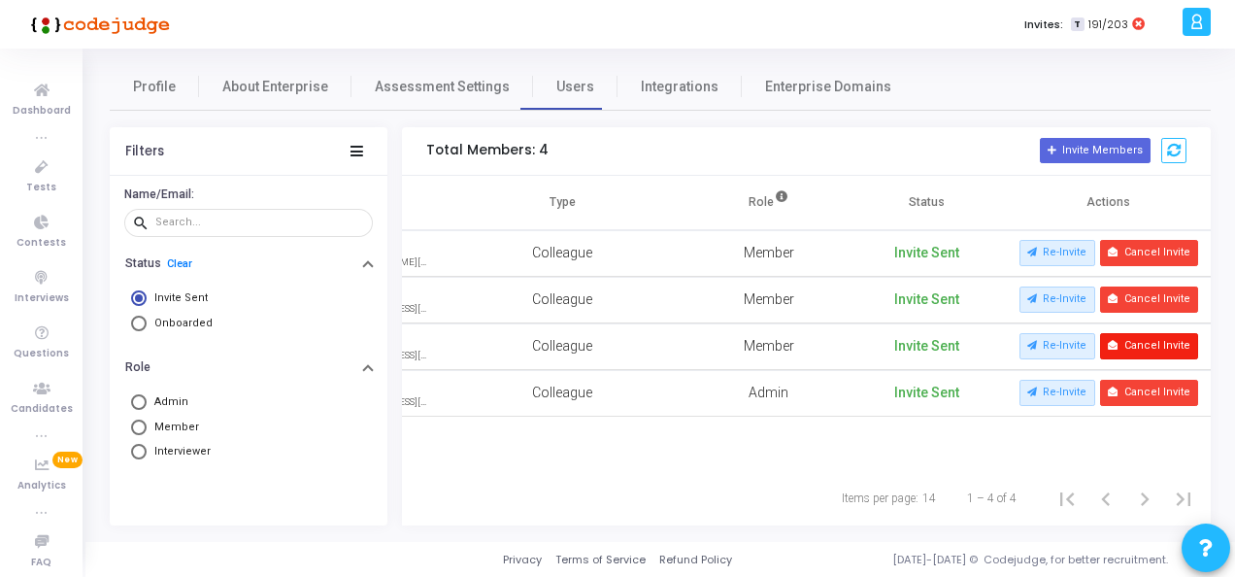
click at [1148, 342] on button "Cancel Invite" at bounding box center [1149, 345] width 98 height 25
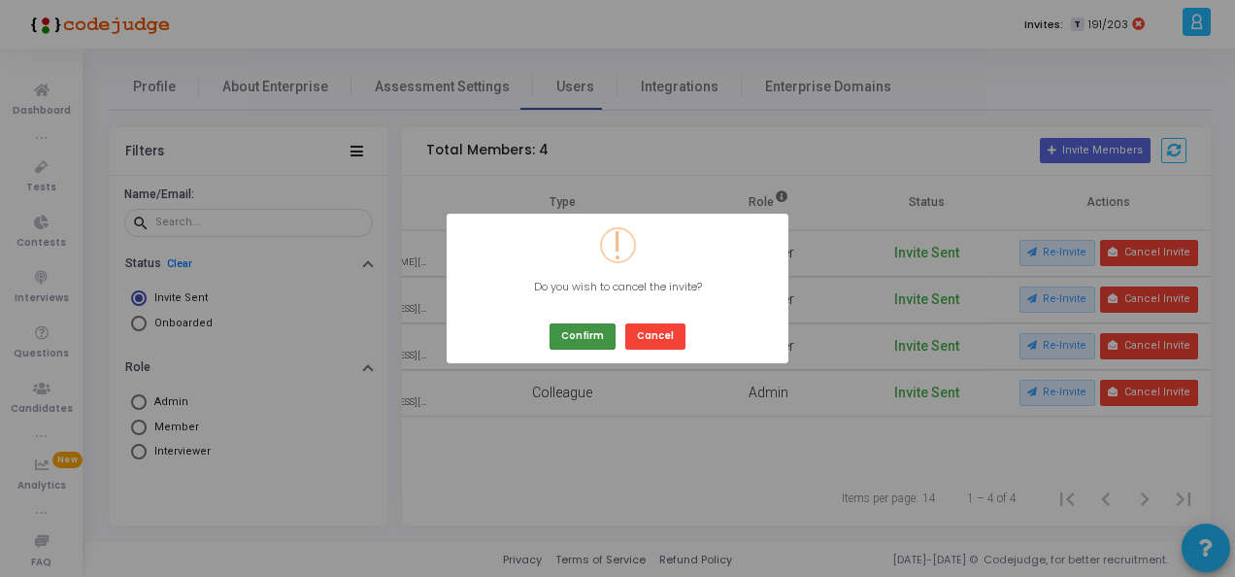
click at [579, 336] on button "Confirm" at bounding box center [582, 336] width 66 height 26
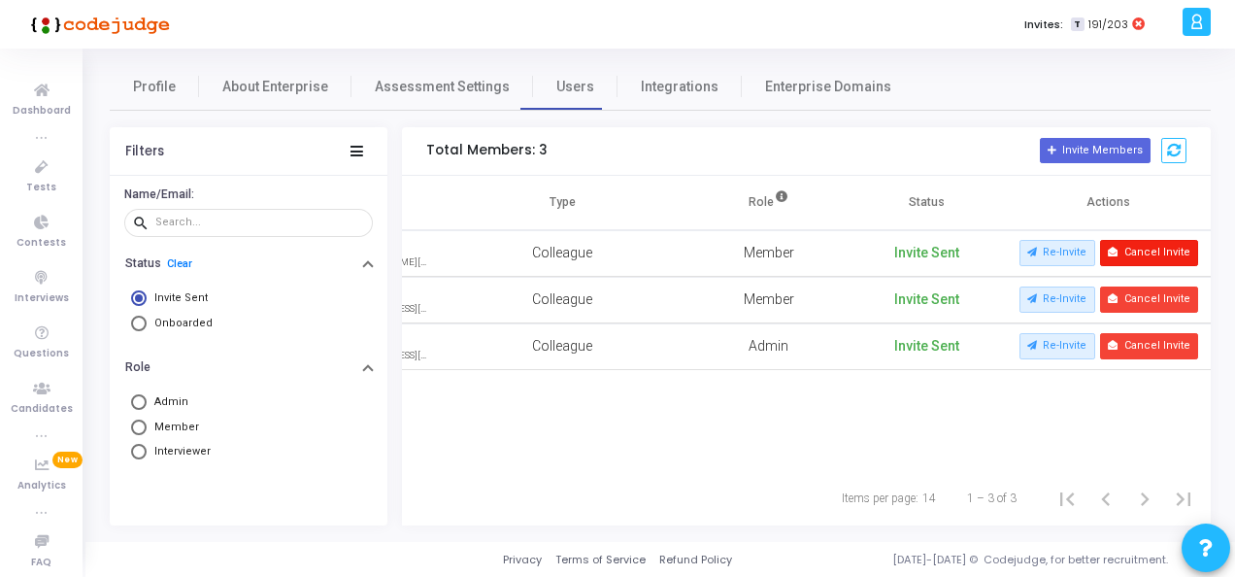
click at [1150, 243] on button "Cancel Invite" at bounding box center [1149, 252] width 98 height 25
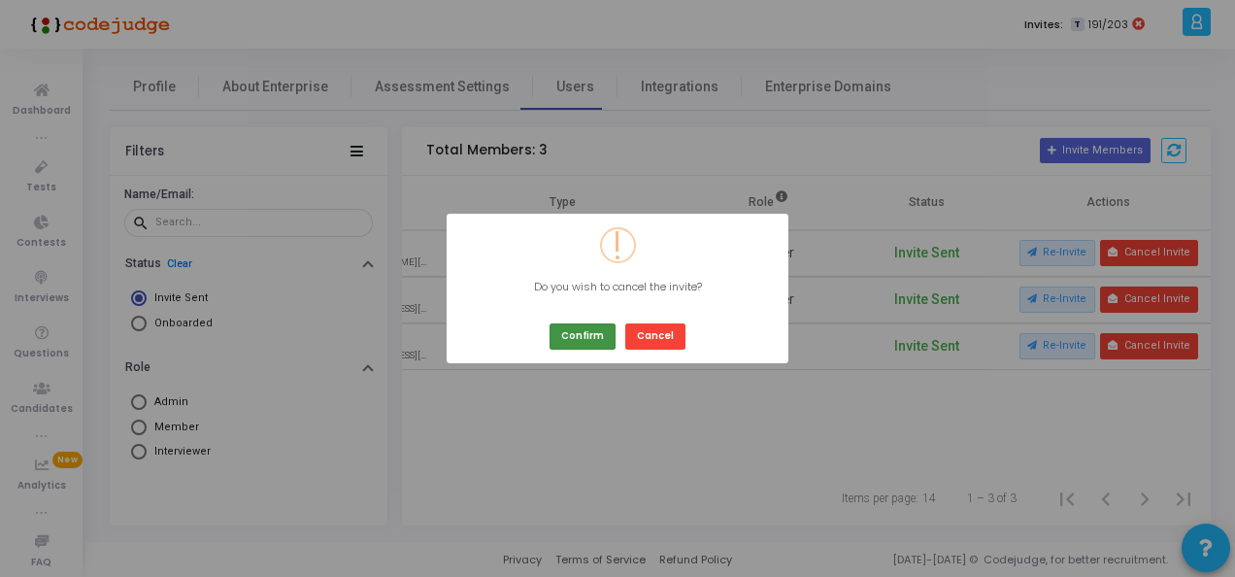
click at [584, 332] on button "Confirm" at bounding box center [582, 336] width 66 height 26
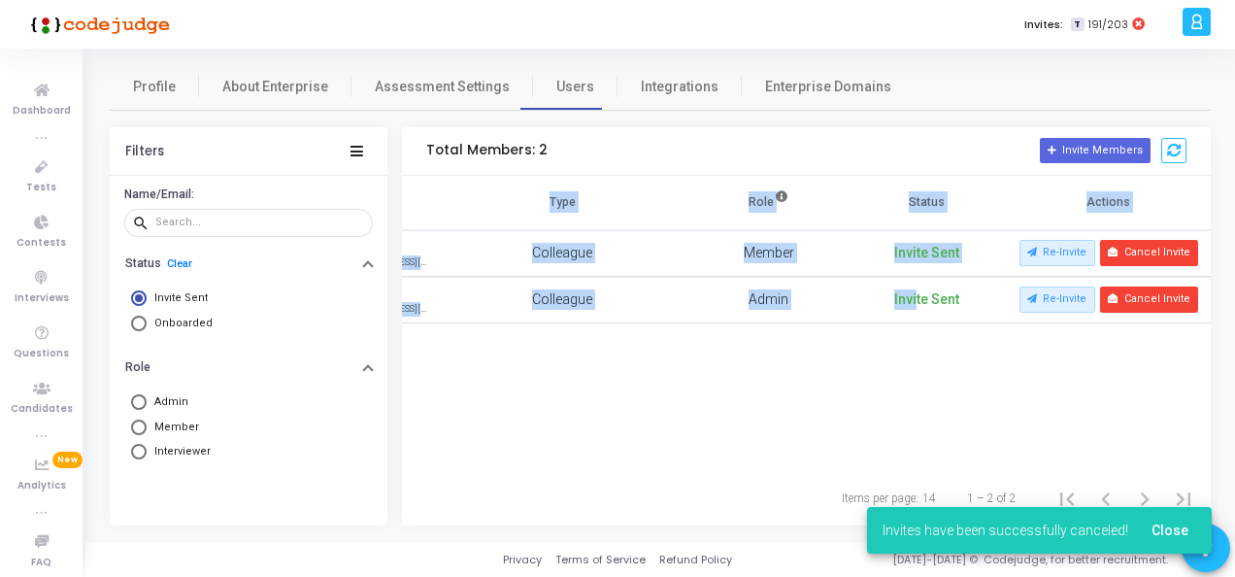
drag, startPoint x: 899, startPoint y: 320, endPoint x: 435, endPoint y: 335, distance: 464.2
click at [435, 335] on div "Name Type Role Status Actions Palaniappan [EMAIL_ADDRESS][PERSON_NAME][DOMAIN_N…" at bounding box center [806, 323] width 809 height 295
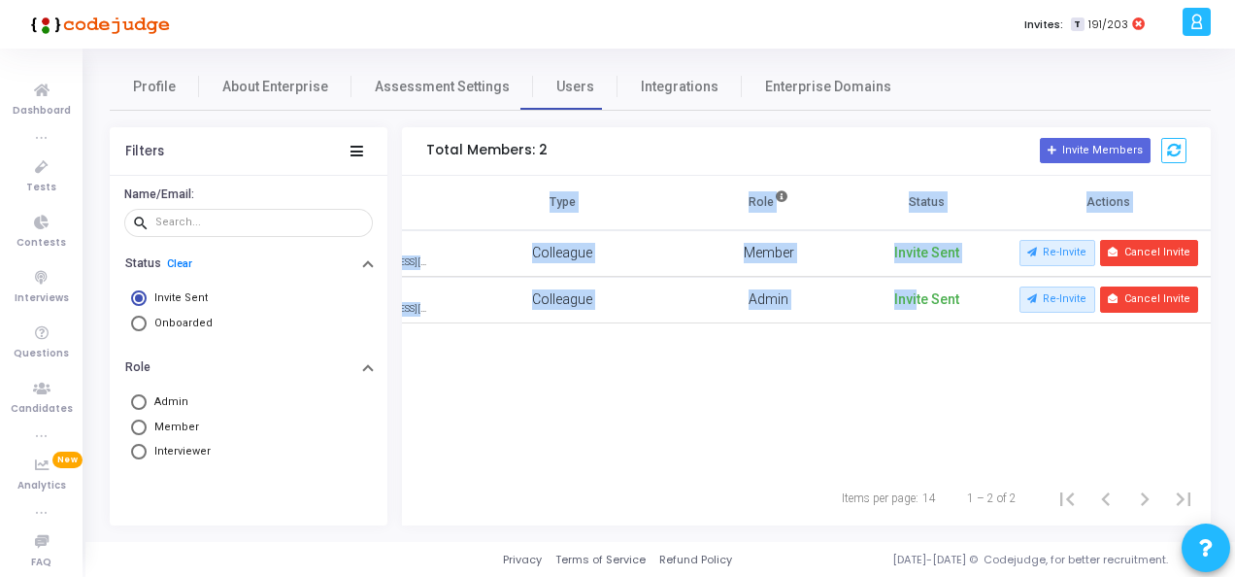
scroll to position [0, 0]
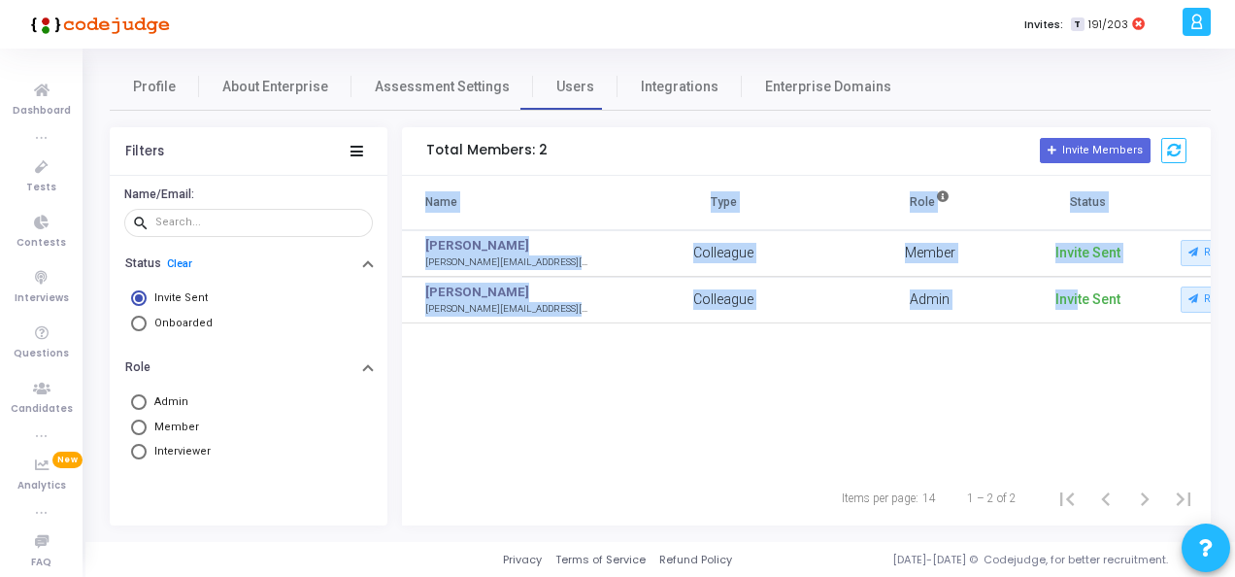
click at [627, 423] on div "Name Type Role Status Actions Palaniappan [EMAIL_ADDRESS][PERSON_NAME][DOMAIN_N…" at bounding box center [806, 323] width 809 height 295
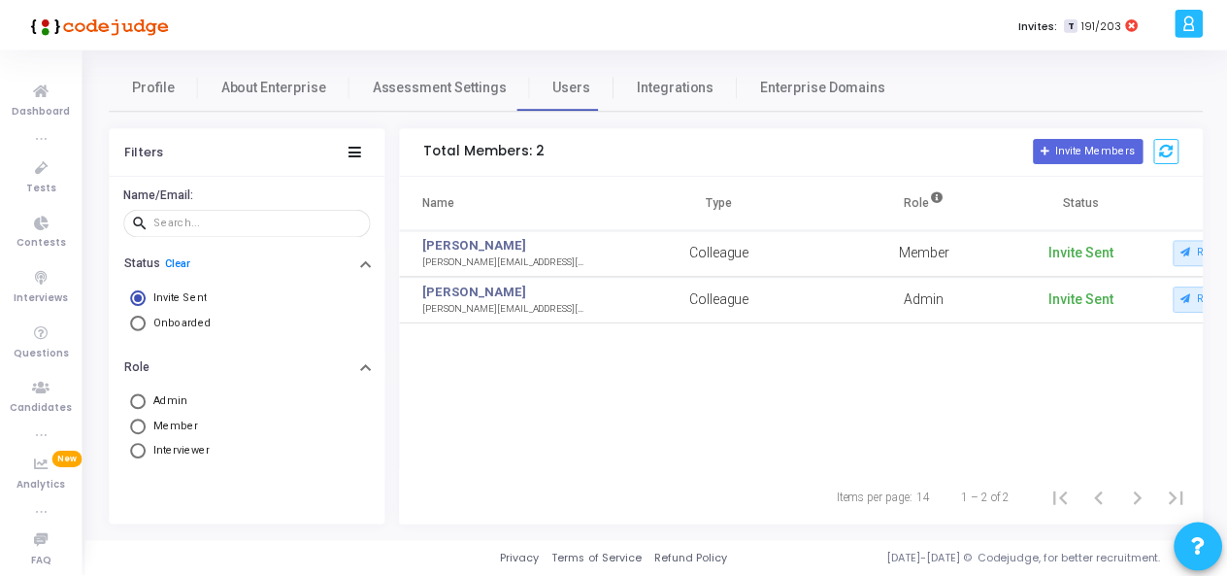
scroll to position [0, 161]
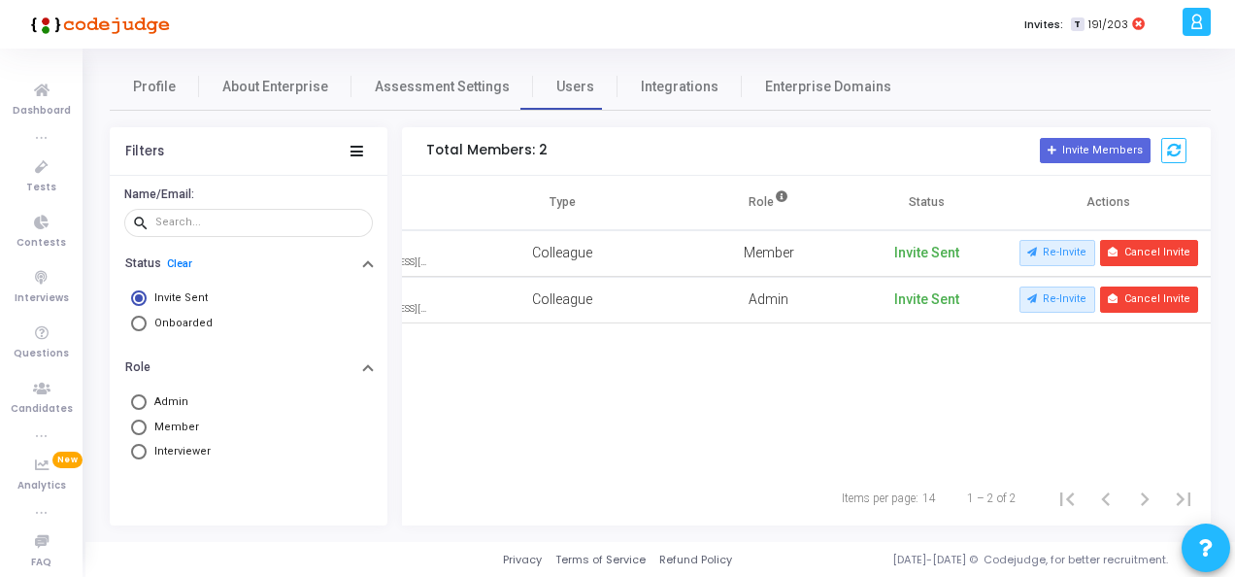
drag, startPoint x: 629, startPoint y: 330, endPoint x: 1238, endPoint y: 318, distance: 608.8
click at [1226, 318] on html "</div></div> P [PERSON_NAME] Subscribe to a plan of your choice Settings Accoun…" at bounding box center [617, 288] width 1235 height 577
drag, startPoint x: 1238, startPoint y: 318, endPoint x: 1138, endPoint y: 406, distance: 132.8
click at [1142, 403] on div "Name Type Role Status Actions Palaniappan [EMAIL_ADDRESS][PERSON_NAME][DOMAIN_N…" at bounding box center [806, 323] width 809 height 295
click at [174, 327] on span "Onboarded" at bounding box center [183, 322] width 58 height 13
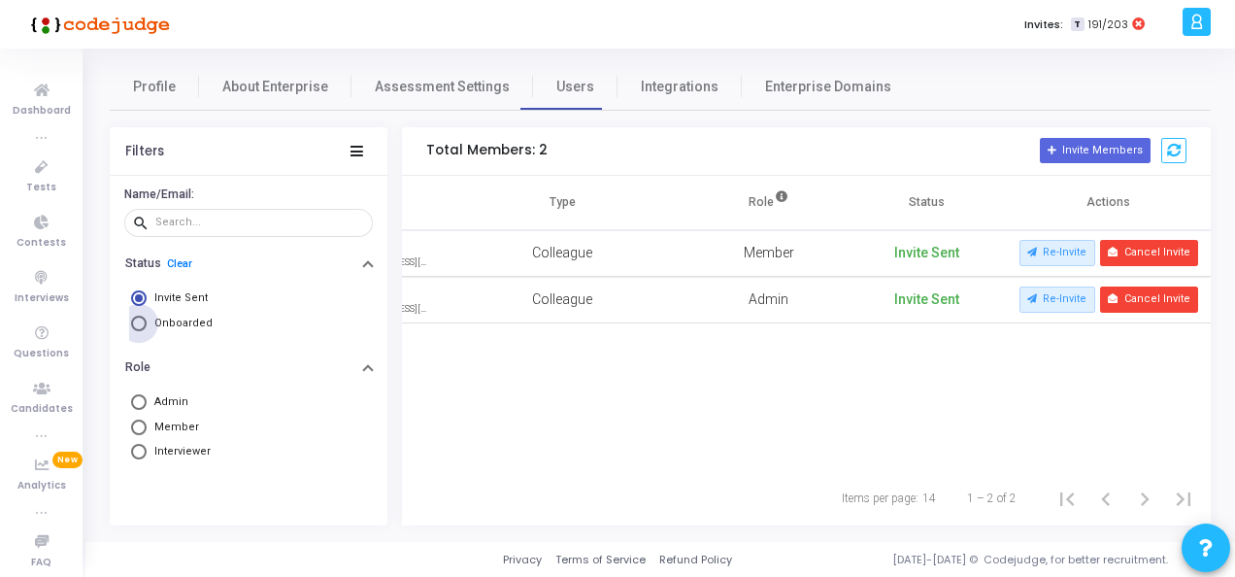
click at [147, 327] on input "Onboarded" at bounding box center [139, 323] width 16 height 16
radio input "true"
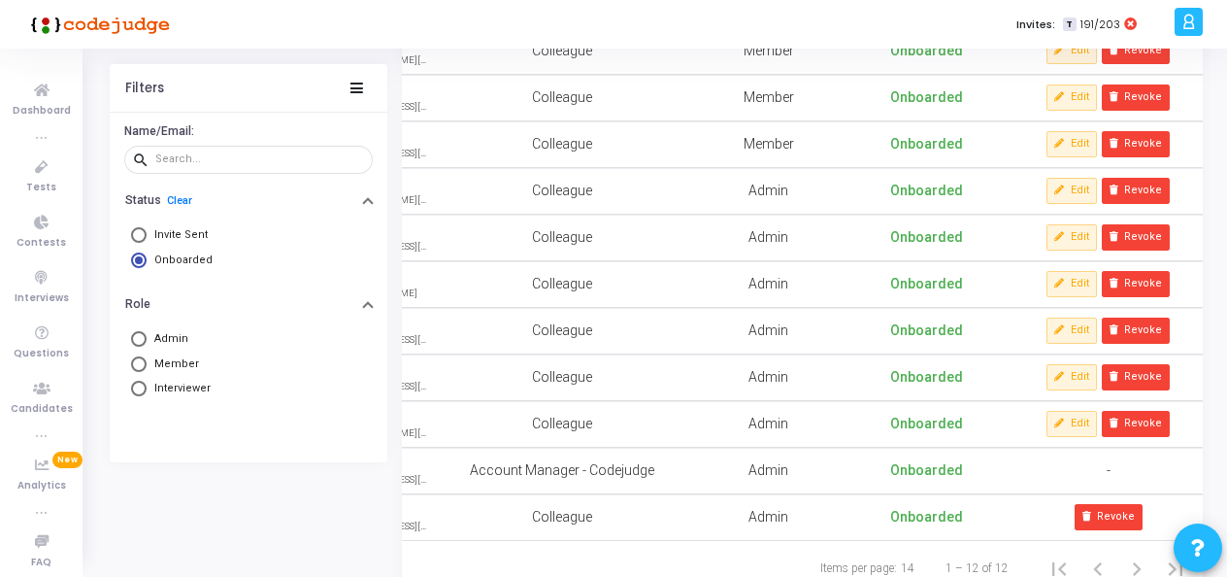
scroll to position [324, 0]
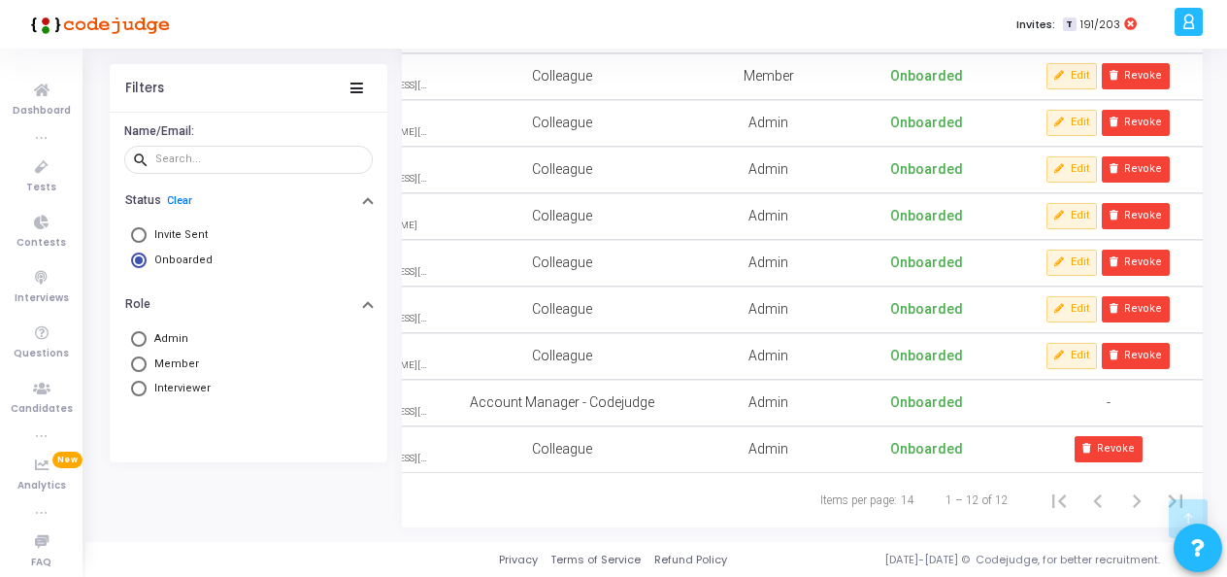
click at [934, 514] on div "1 – 12 of 12" at bounding box center [1058, 500] width 273 height 39
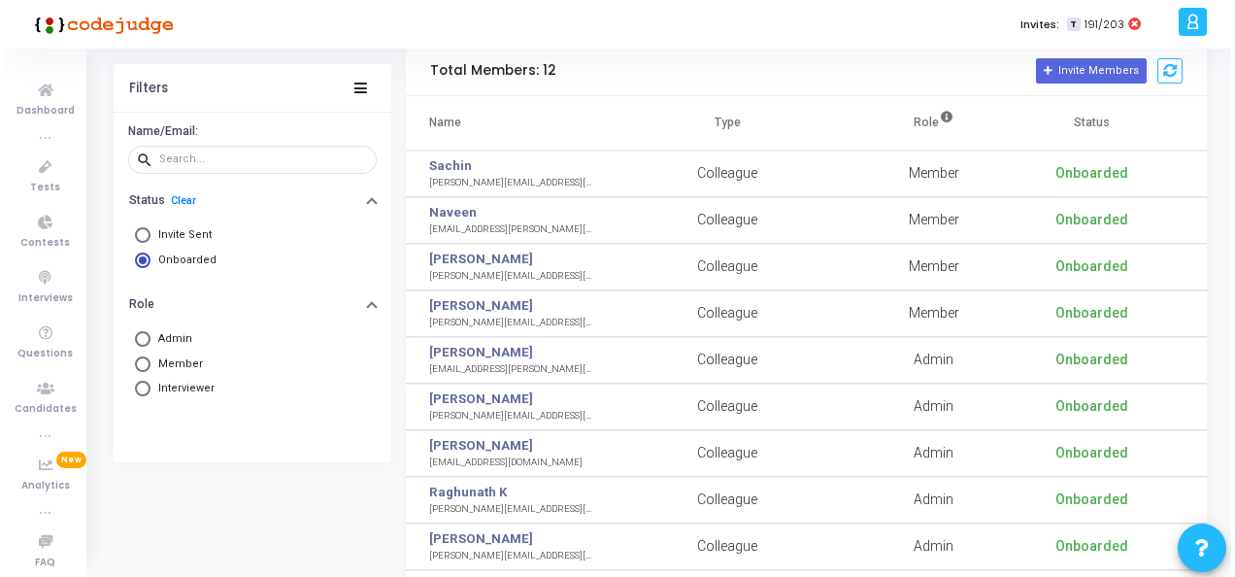
scroll to position [0, 0]
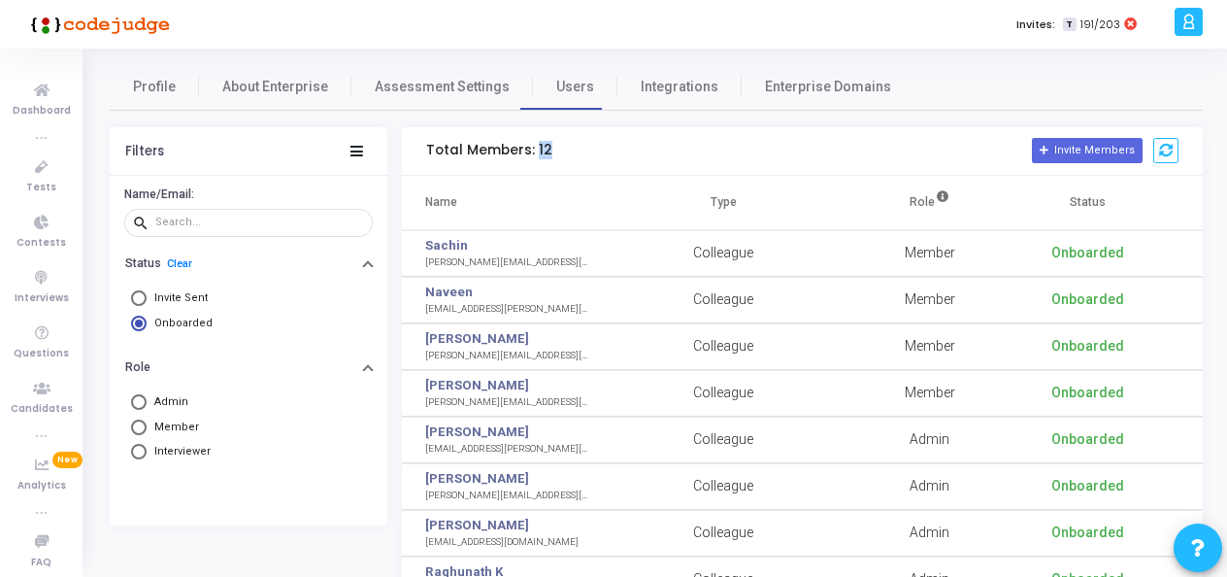
drag, startPoint x: 532, startPoint y: 151, endPoint x: 561, endPoint y: 148, distance: 29.4
click at [561, 148] on div "Total Members: 12 Invite Members" at bounding box center [802, 151] width 801 height 49
drag, startPoint x: 561, startPoint y: 148, endPoint x: 636, endPoint y: 161, distance: 76.0
click at [636, 161] on div "Total Members: 12 Invite Members" at bounding box center [802, 151] width 801 height 49
click at [182, 293] on span "Invite Sent" at bounding box center [180, 297] width 53 height 13
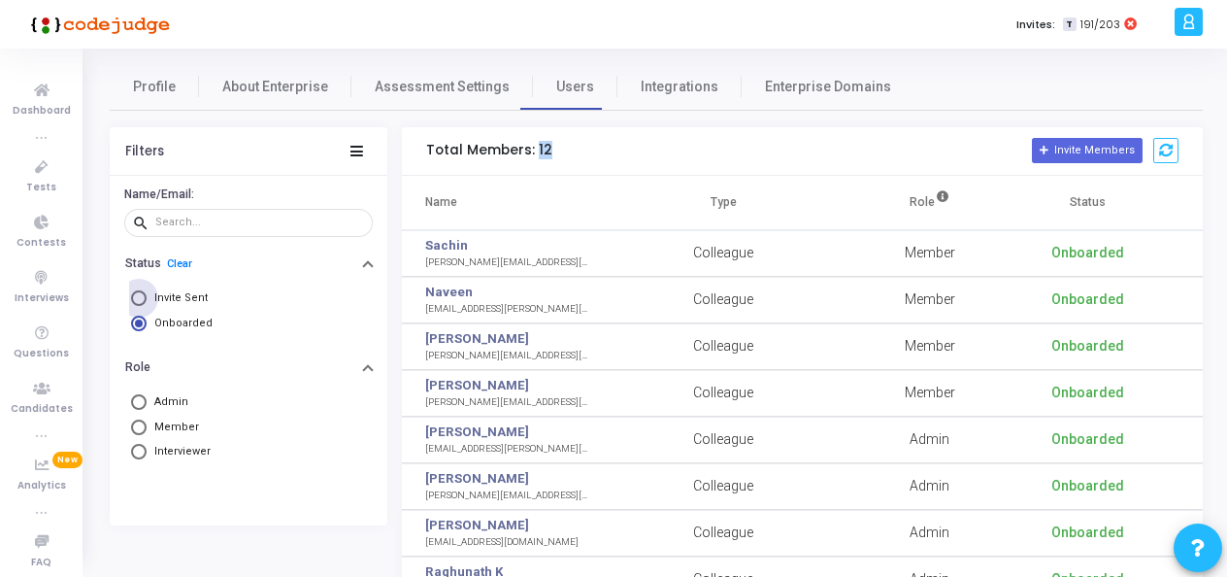
click at [147, 293] on input "Invite Sent" at bounding box center [139, 298] width 16 height 16
radio input "true"
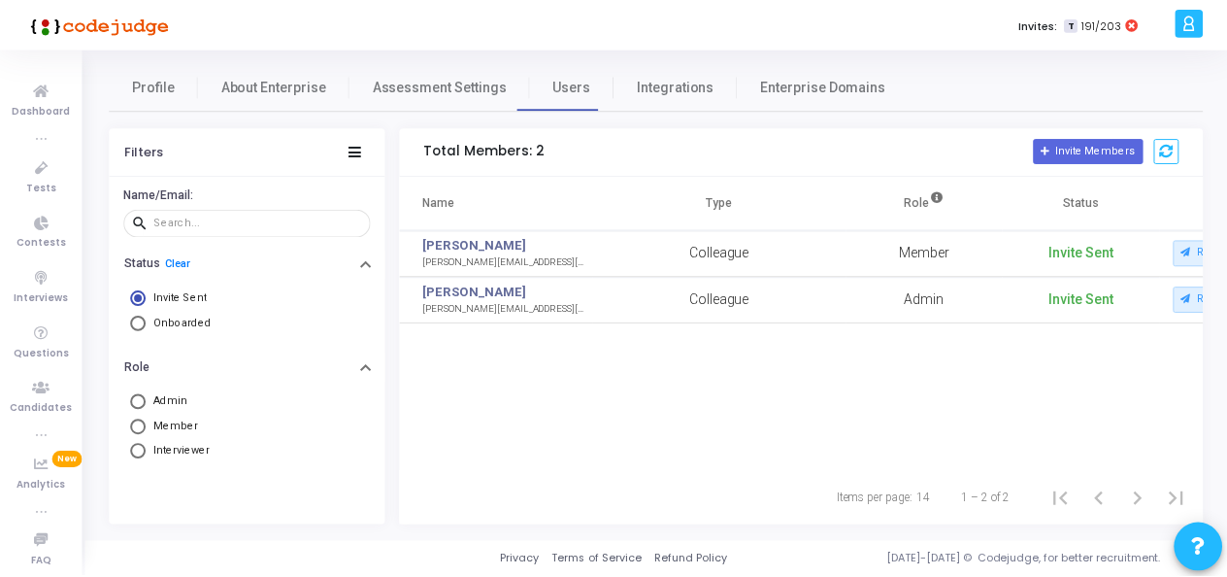
scroll to position [0, 153]
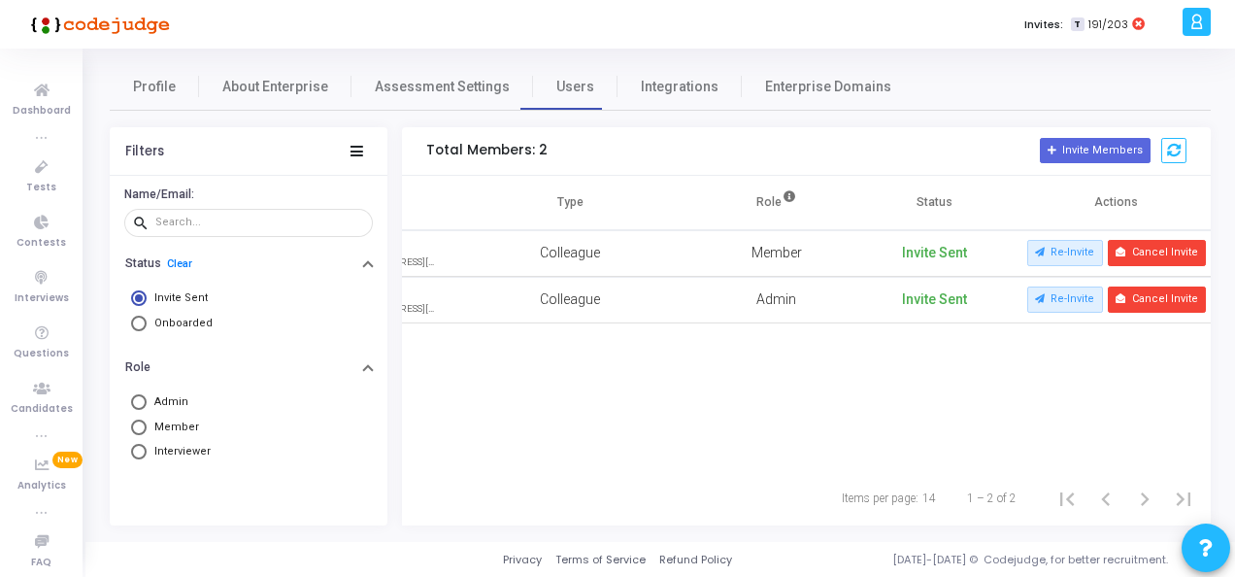
click at [184, 324] on span "Onboarded" at bounding box center [183, 322] width 58 height 13
click at [147, 324] on input "Onboarded" at bounding box center [139, 323] width 16 height 16
radio input "true"
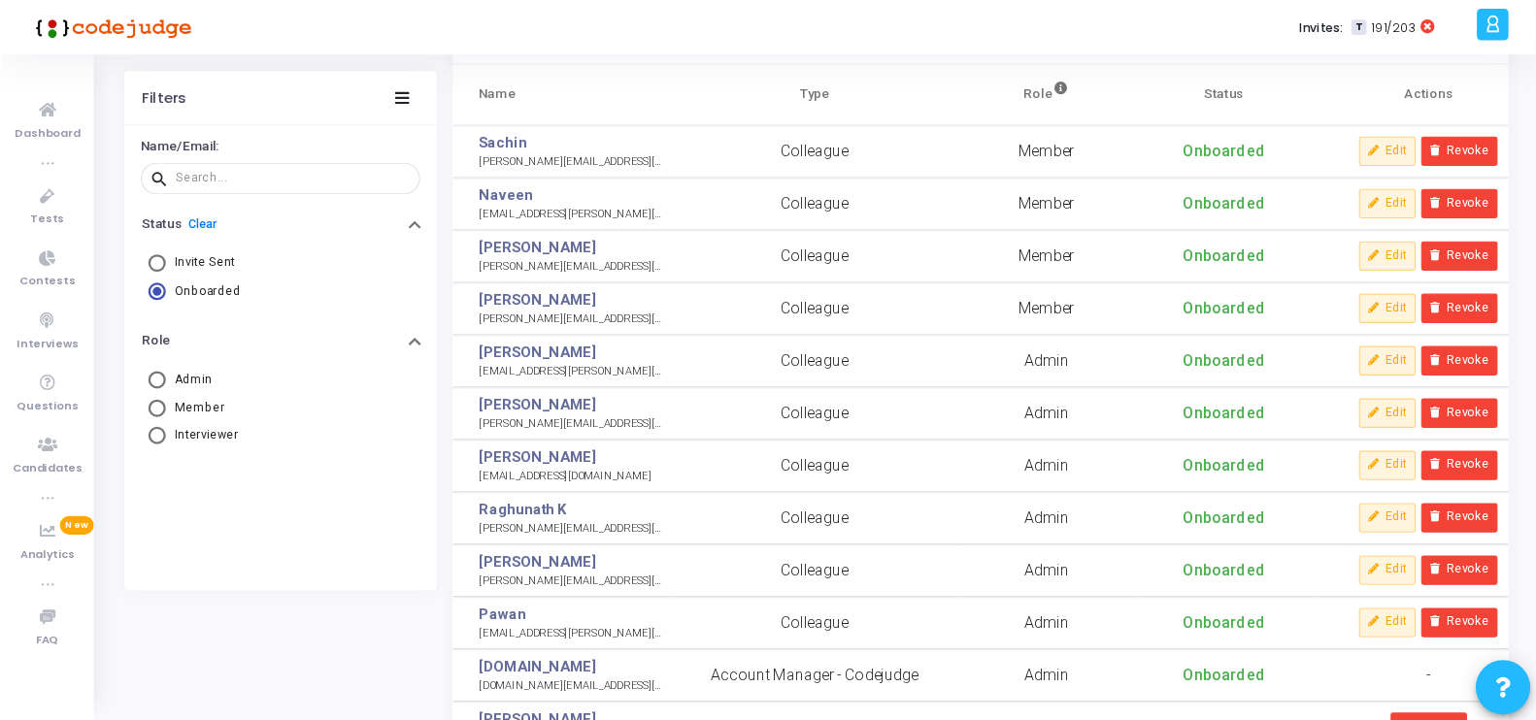
scroll to position [119, 0]
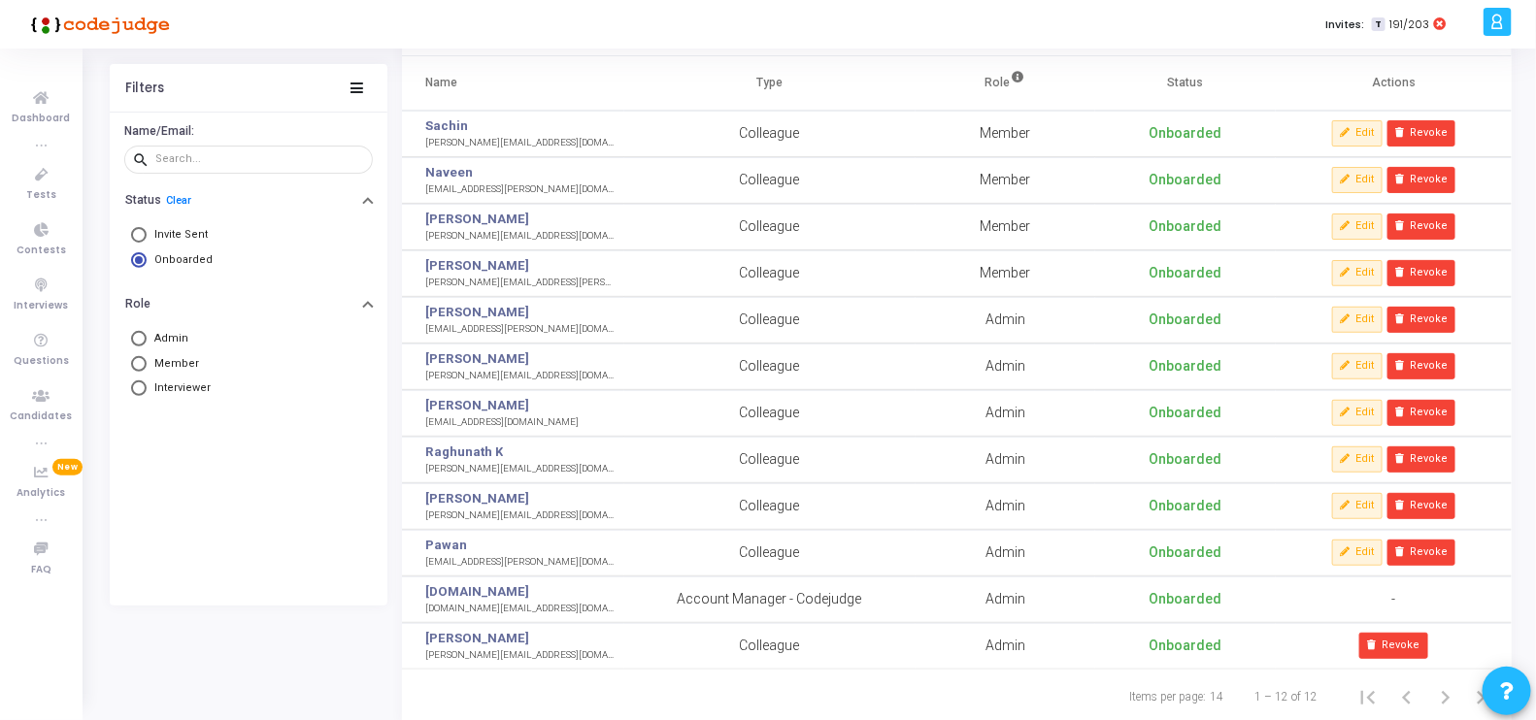
click at [1197, 34] on div "Invites: T 191/203" at bounding box center [835, 24] width 1283 height 49
click at [1226, 23] on div "Invites: T 191/203" at bounding box center [835, 24] width 1283 height 49
click at [1223, 26] on div "Invites: T 191/203" at bounding box center [835, 24] width 1283 height 49
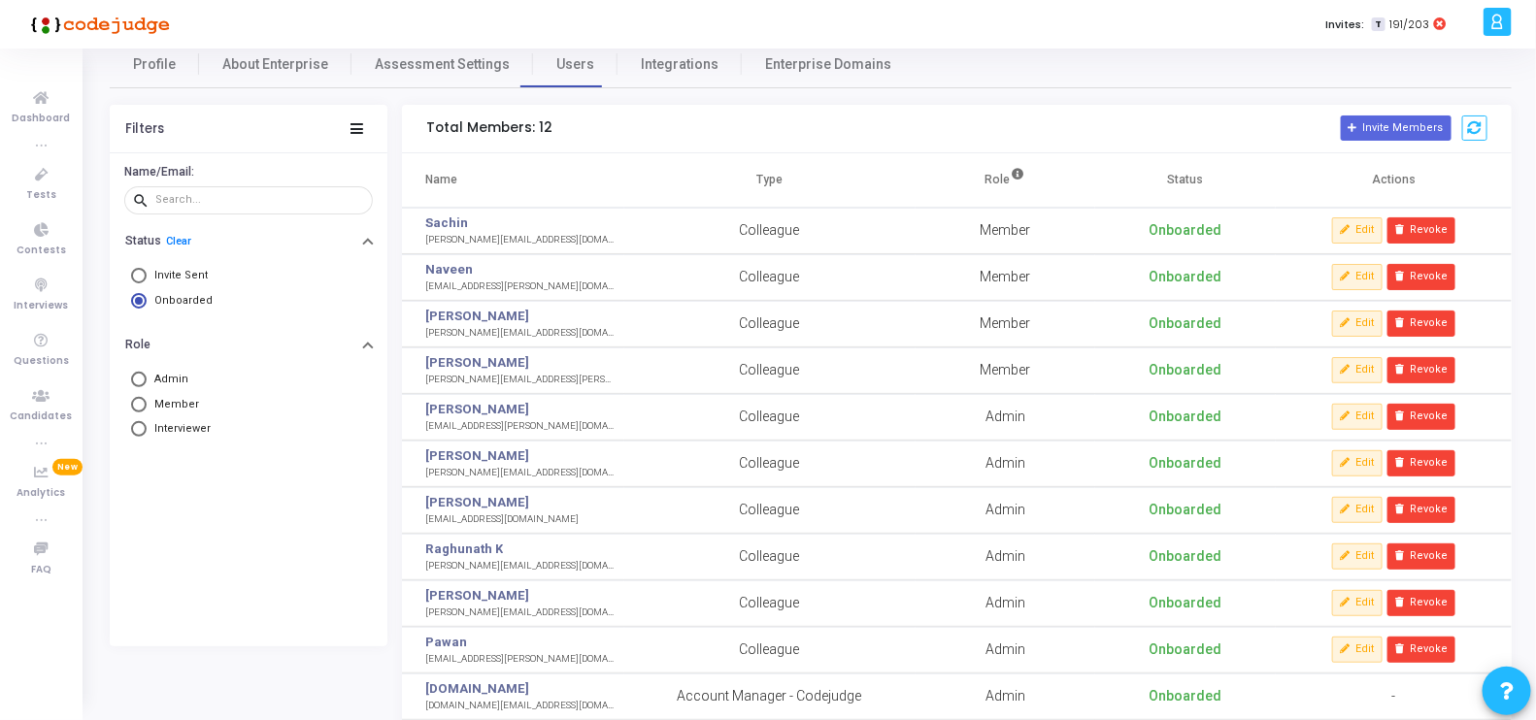
scroll to position [0, 0]
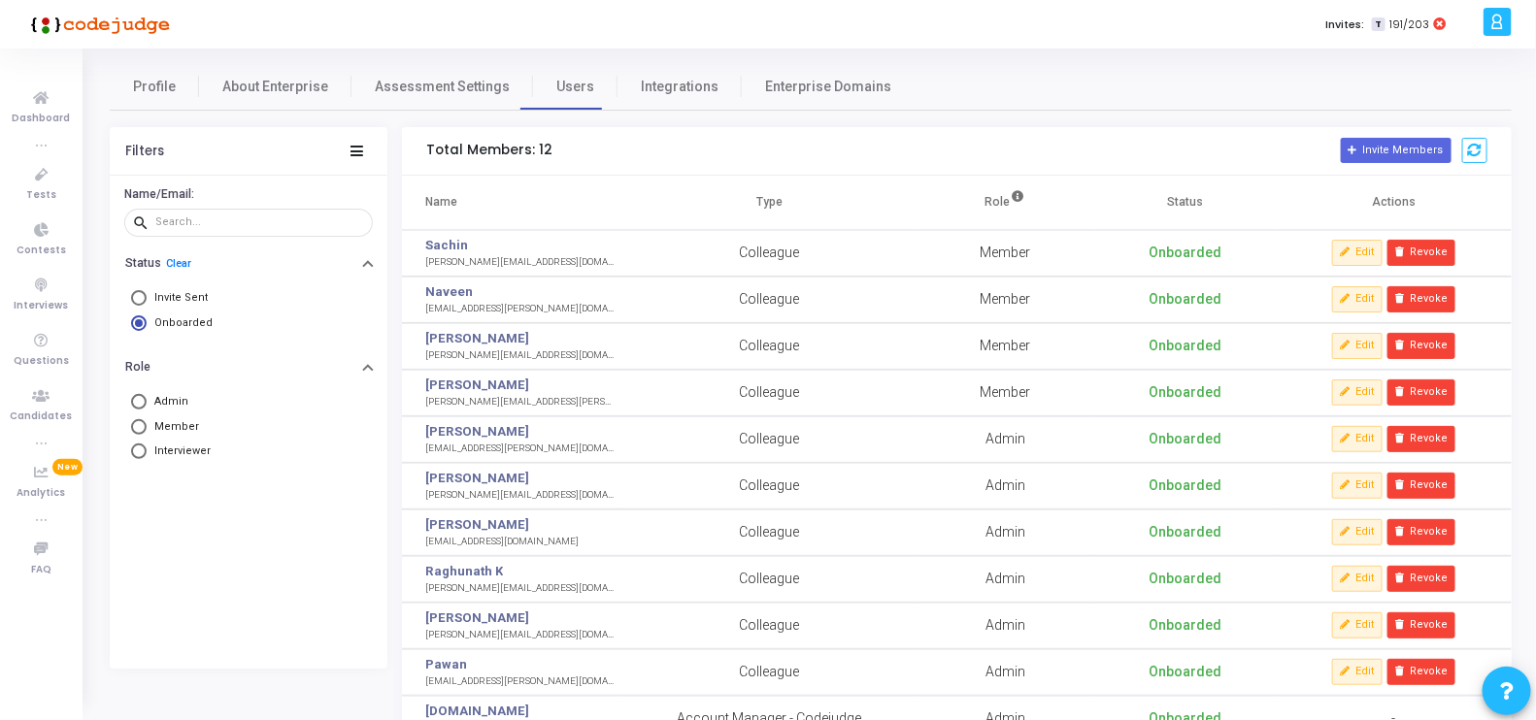
click at [1226, 19] on icon at bounding box center [1497, 22] width 15 height 22
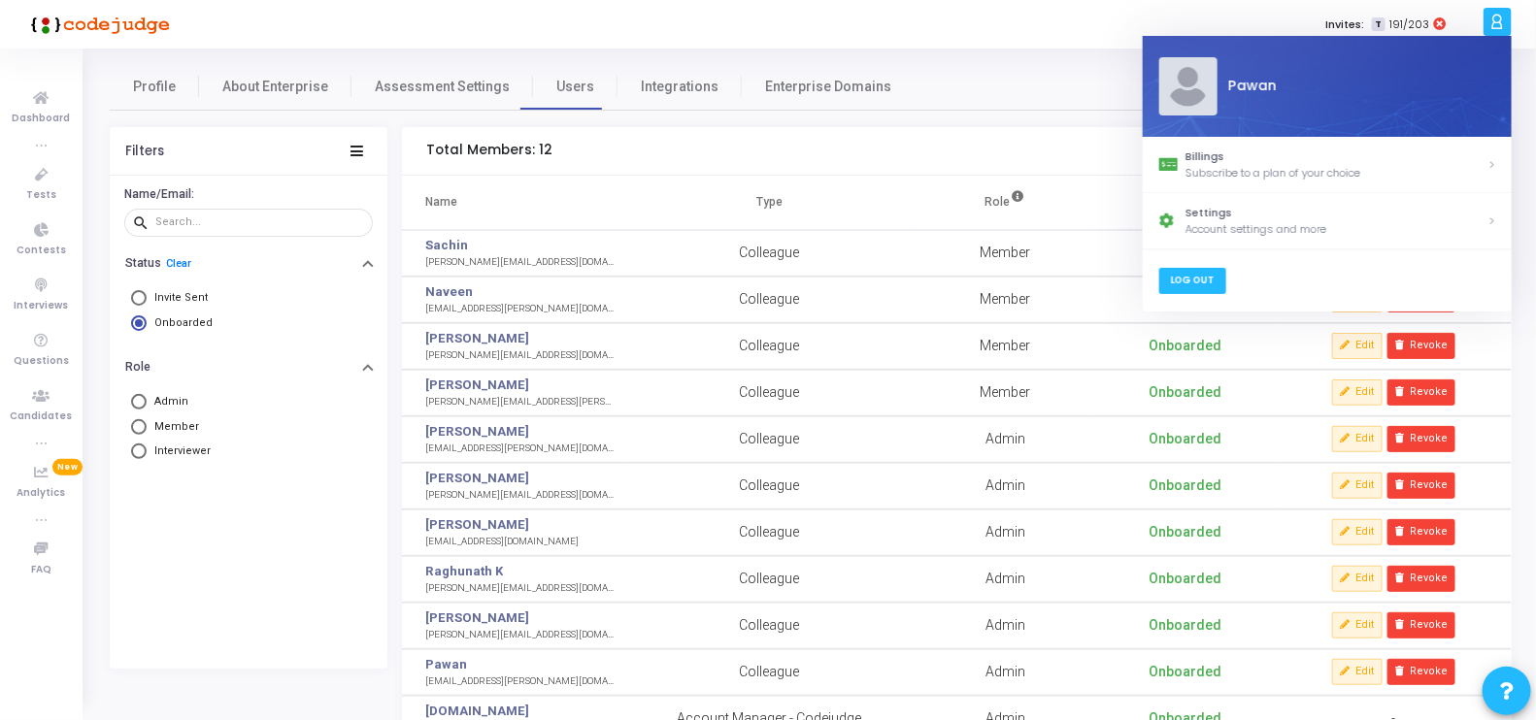
drag, startPoint x: 1182, startPoint y: 287, endPoint x: 1182, endPoint y: 277, distance: 10.7
click at [1182, 287] on link "Log Out" at bounding box center [1191, 281] width 67 height 26
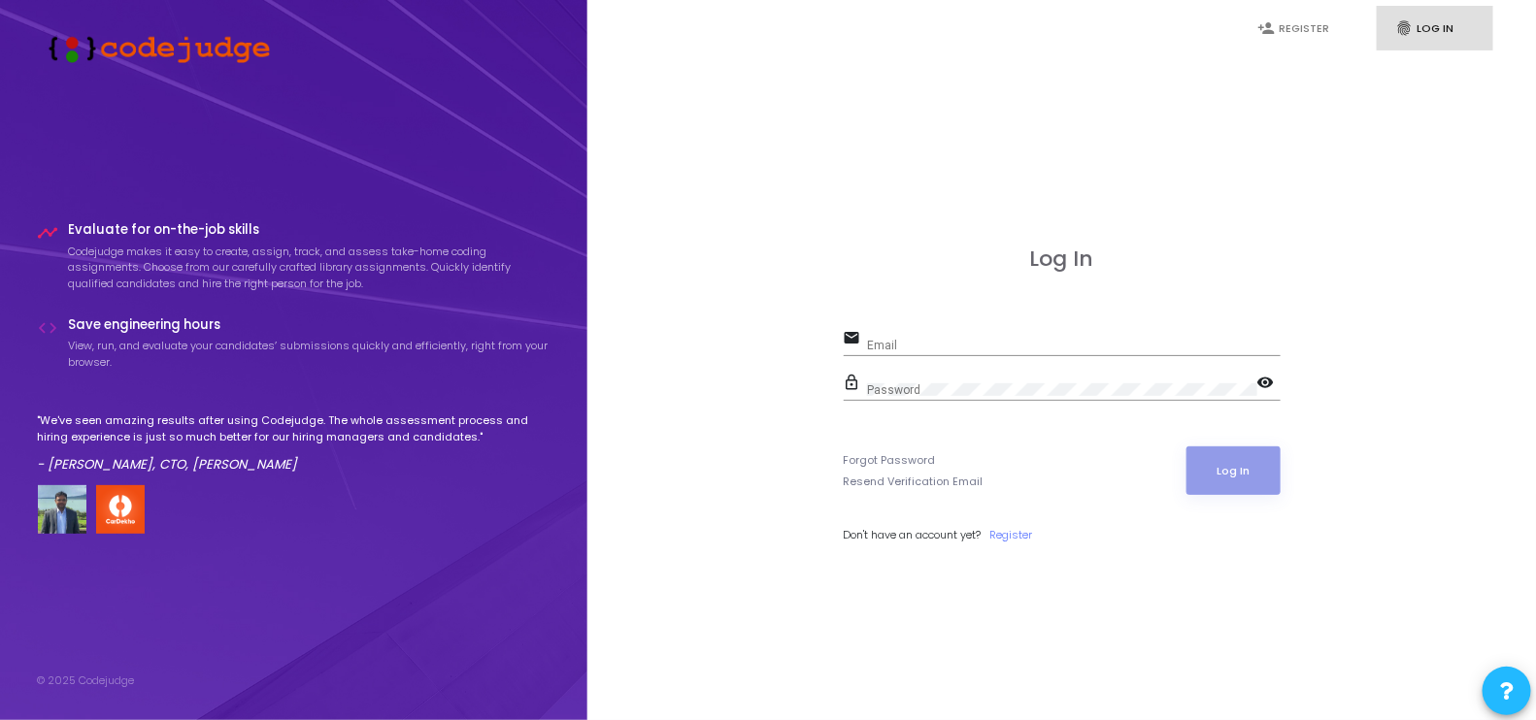
click at [1094, 105] on div "Log In email Email lock_outline Password visibility Forgot Password Resend Veri…" at bounding box center [1062, 416] width 906 height 720
